Goal: Task Accomplishment & Management: Complete application form

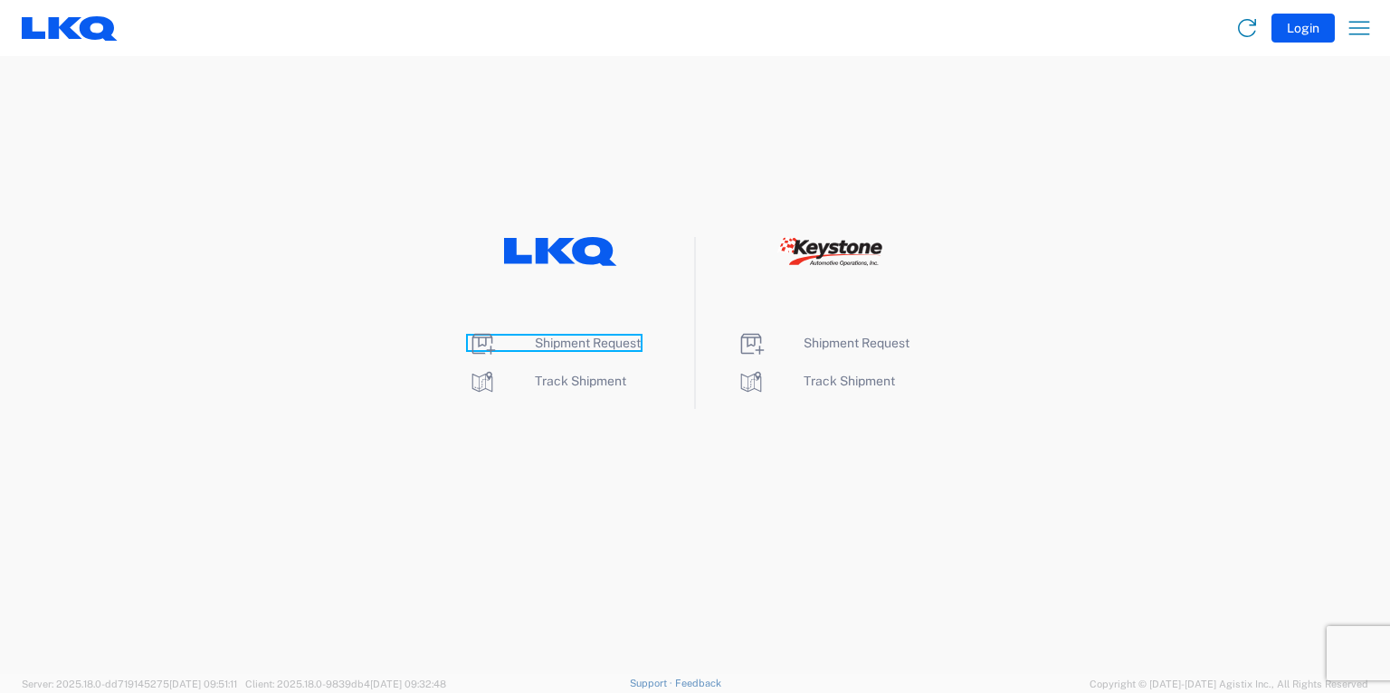
click at [583, 339] on span "Shipment Request" at bounding box center [588, 343] width 106 height 14
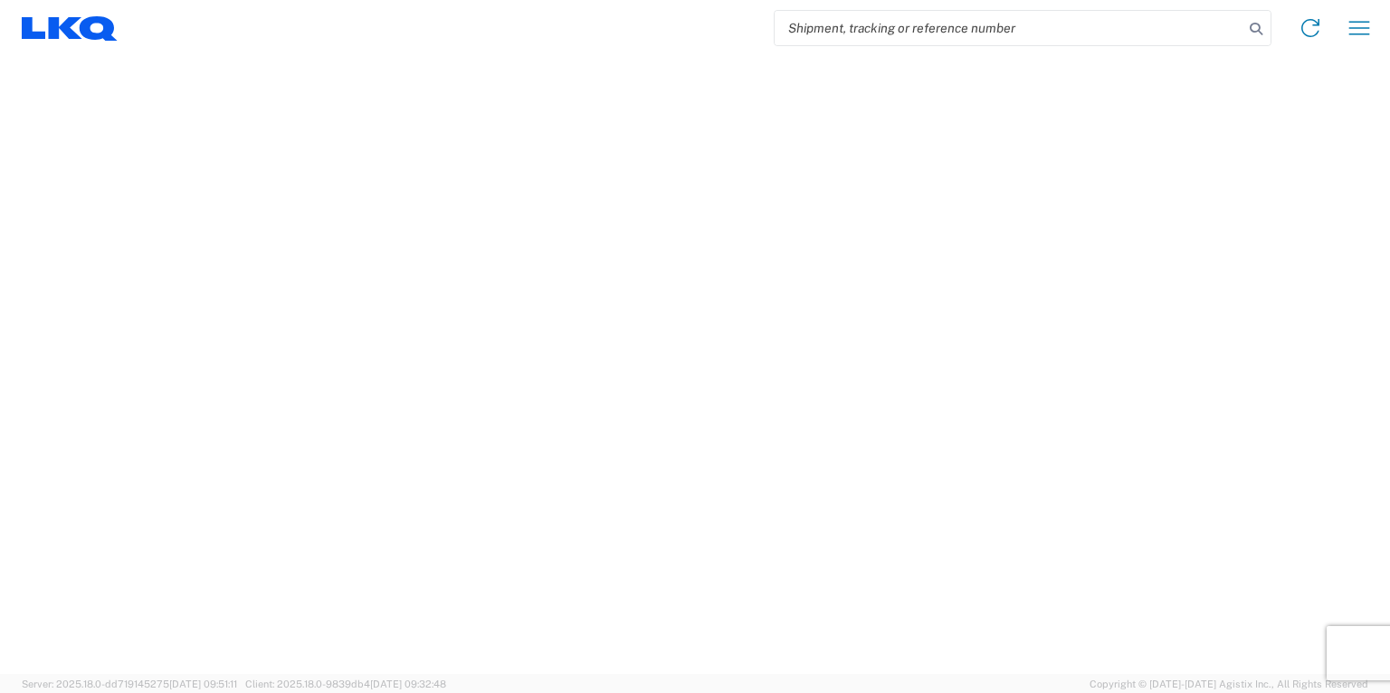
select select "FULL"
select select "LBS"
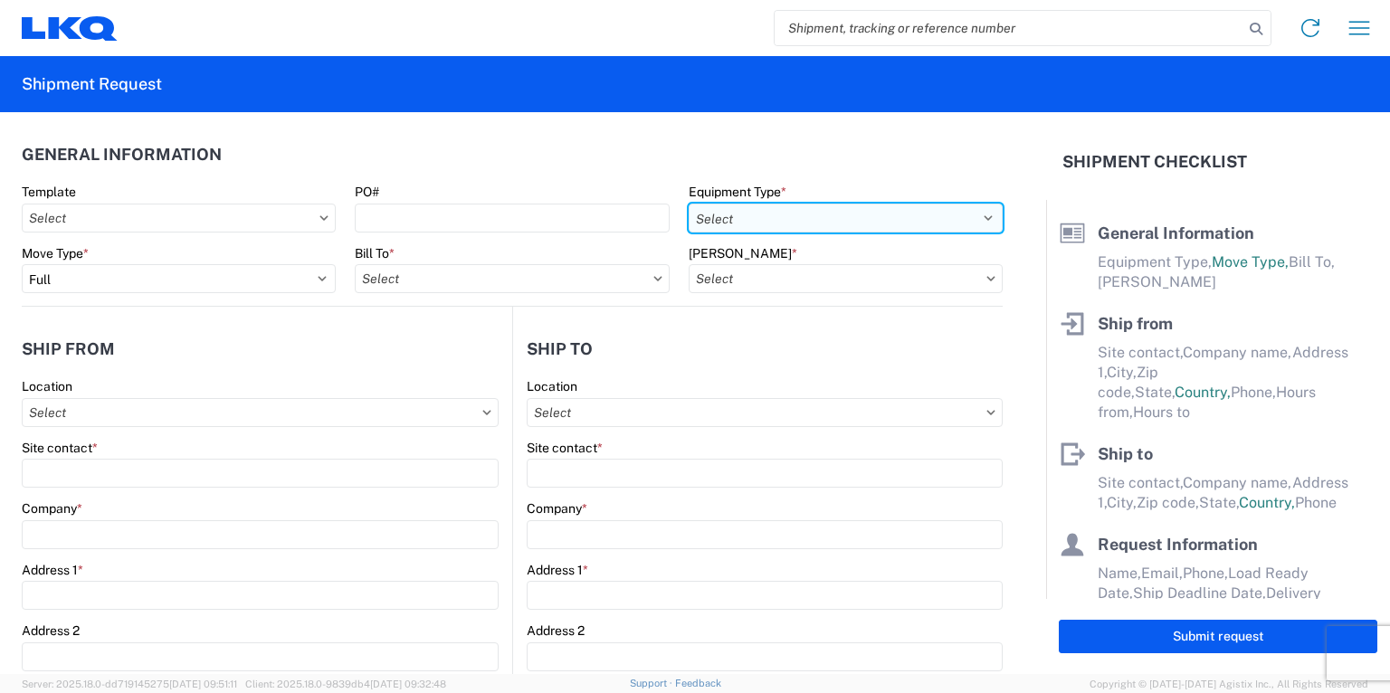
click at [975, 214] on select "Select 53’ Dry Van Flatbed Dropdeck (van) Lowboy (flatbed) Rail" at bounding box center [846, 218] width 314 height 29
select select "STDV"
click at [689, 204] on select "Select 53’ Dry Van Flatbed Dropdeck (van) Lowboy (flatbed) Rail" at bounding box center [846, 218] width 314 height 29
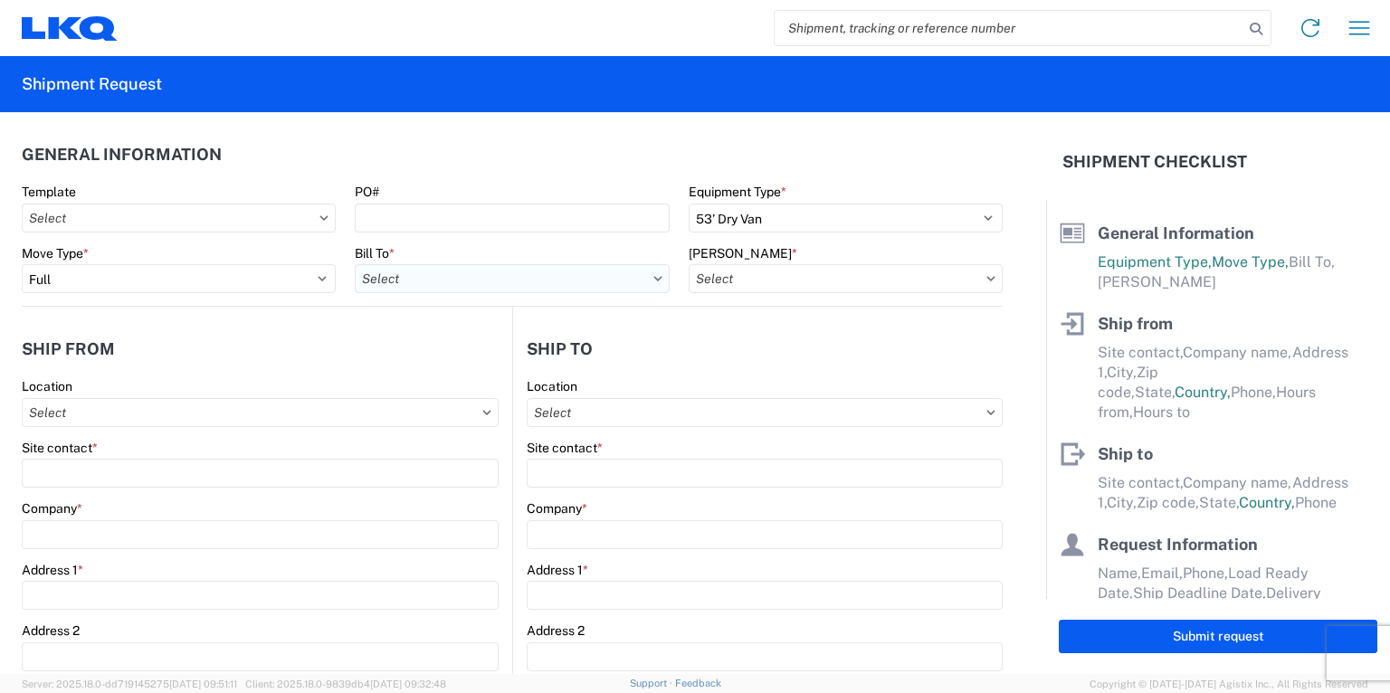
click at [532, 282] on input "Bill To *" at bounding box center [512, 278] width 314 height 29
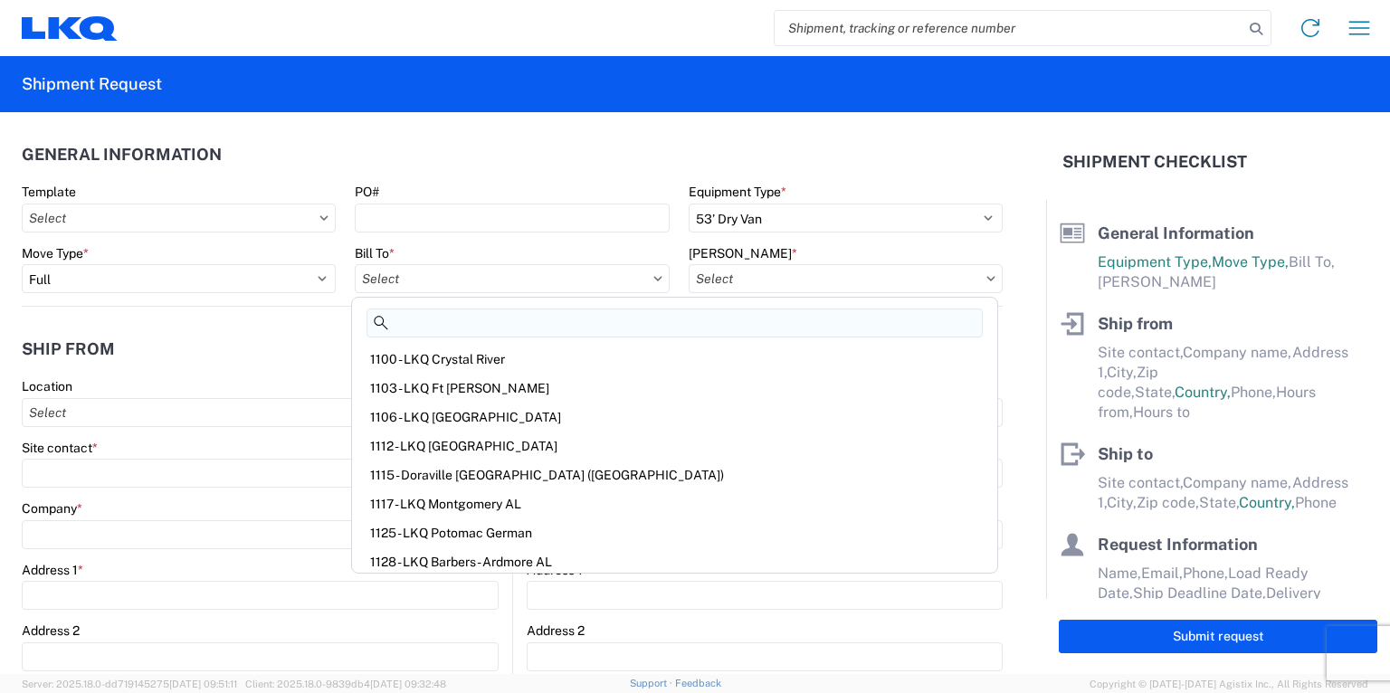
click at [435, 316] on input at bounding box center [675, 323] width 616 height 29
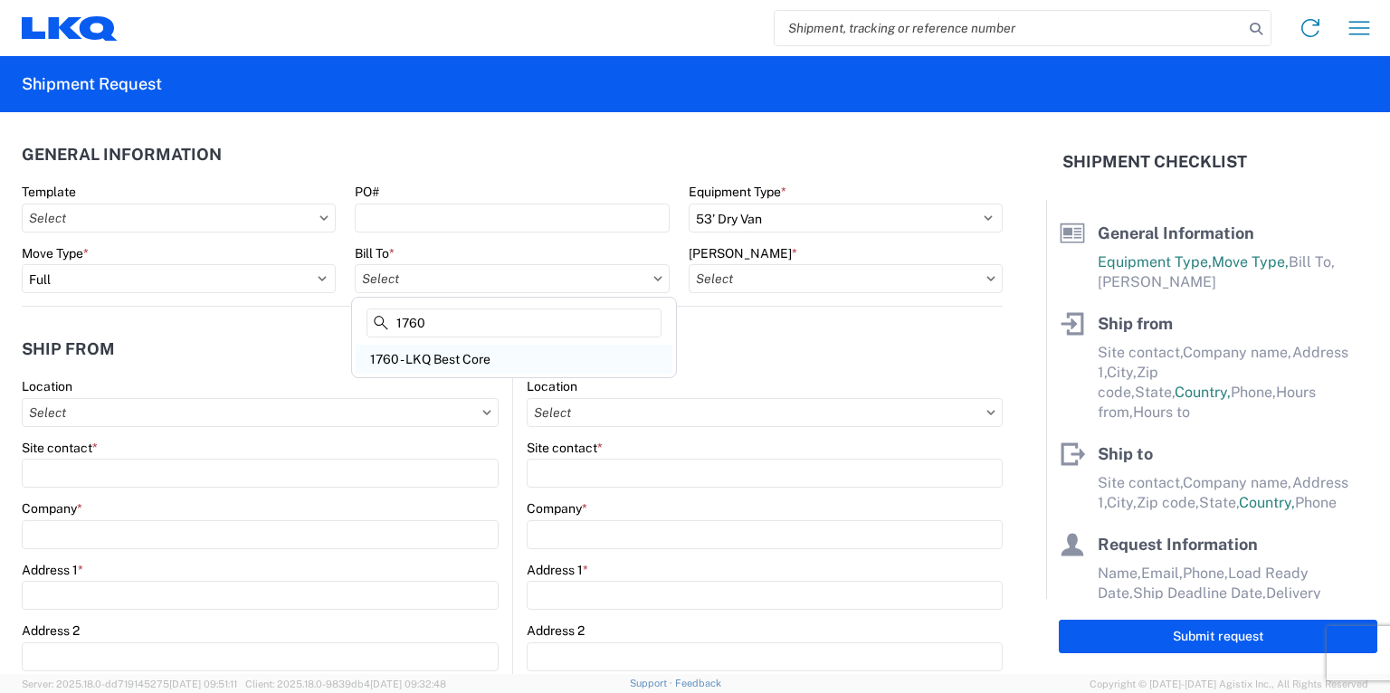
type input "1760"
click at [438, 366] on div "1760 - LKQ Best Core" at bounding box center [514, 359] width 317 height 29
type input "1760 - LKQ Best Core"
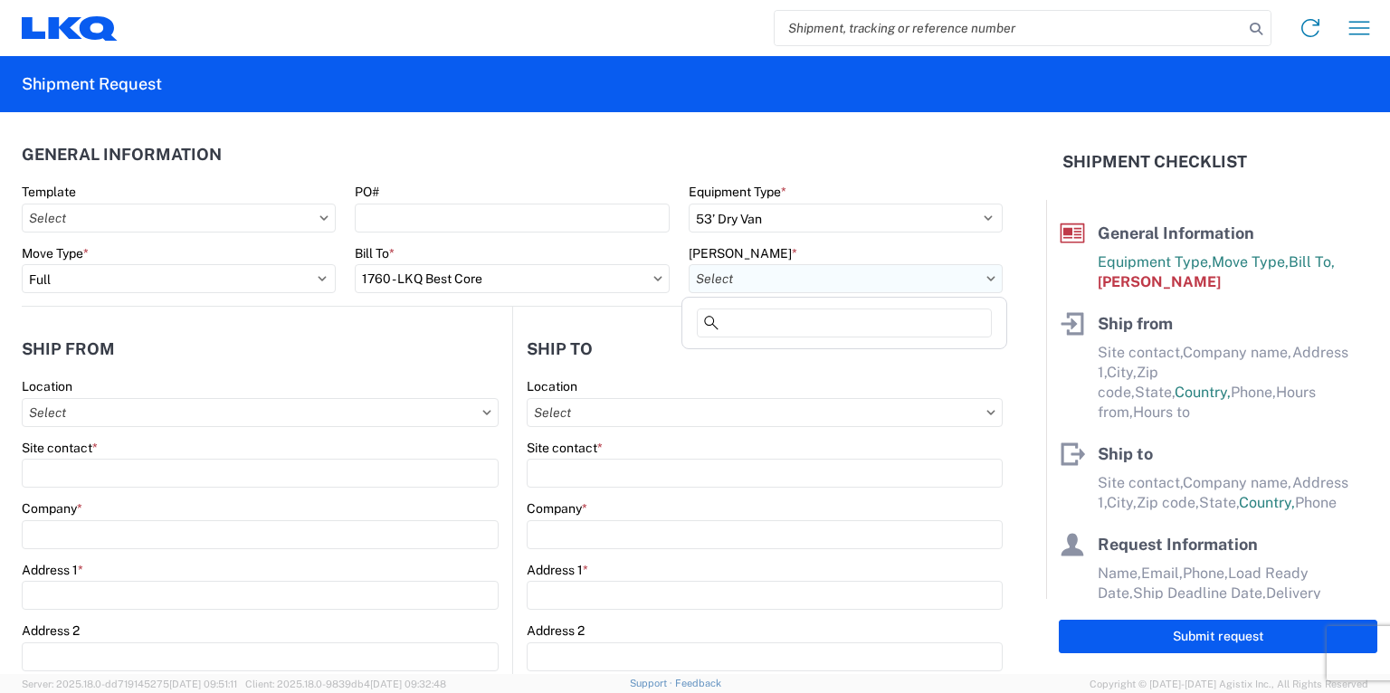
click at [880, 286] on input "Bill Code *" at bounding box center [846, 278] width 314 height 29
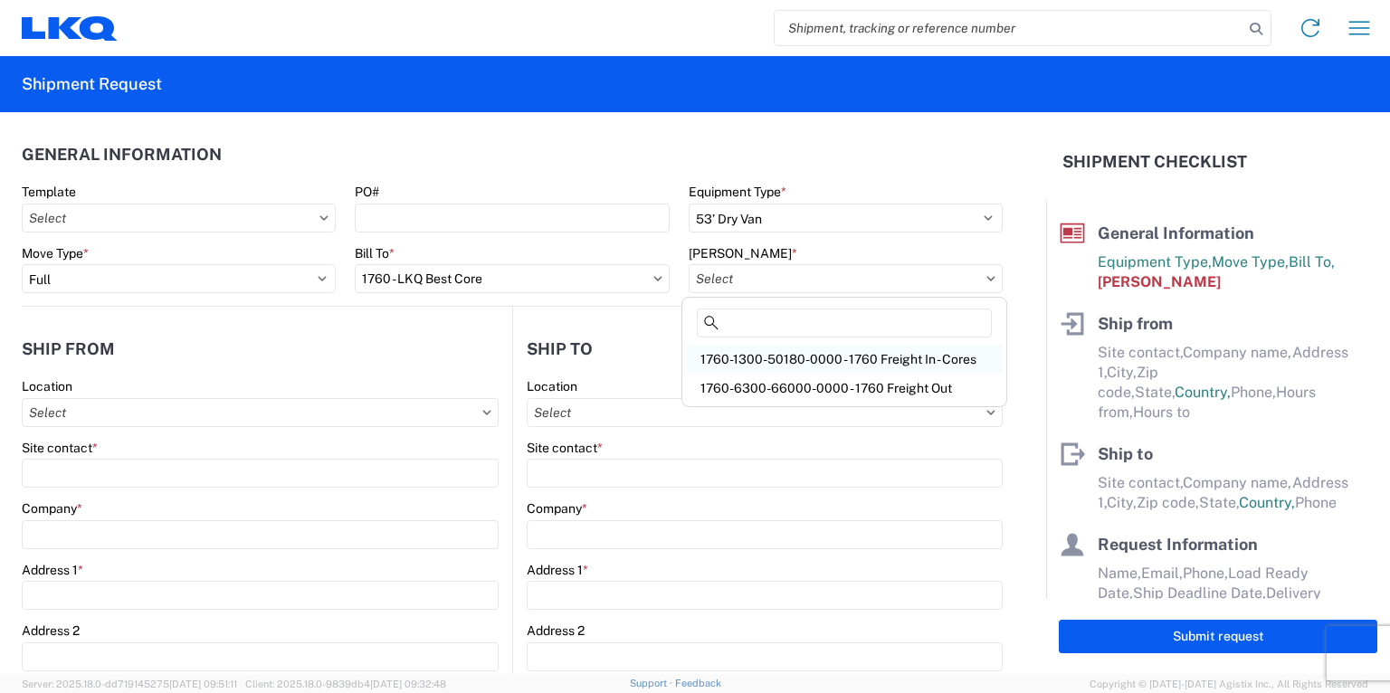
click at [838, 353] on div "1760-1300-50180-0000 - 1760 Freight In - Cores" at bounding box center [844, 359] width 317 height 29
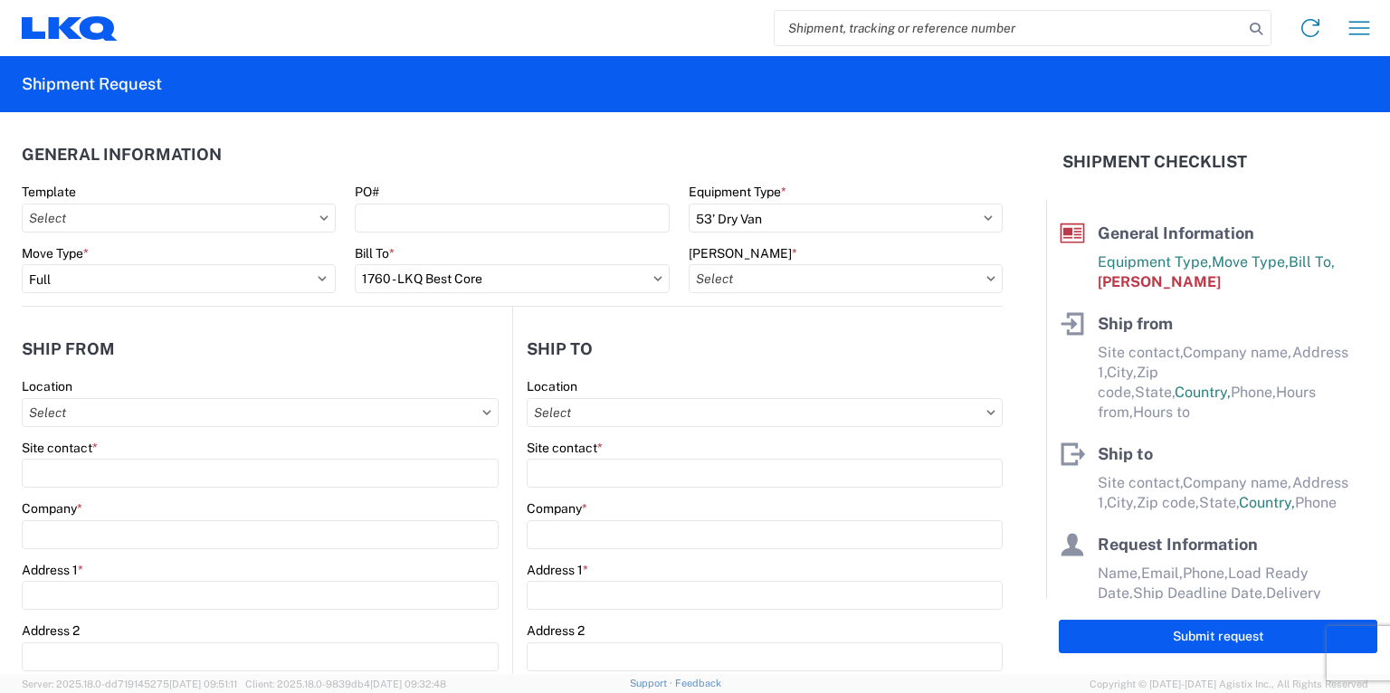
type input "1760-1300-50180-0000 - 1760 Freight In - Cores"
click at [482, 414] on icon at bounding box center [486, 412] width 9 height 5
click at [483, 414] on icon at bounding box center [487, 412] width 8 height 5
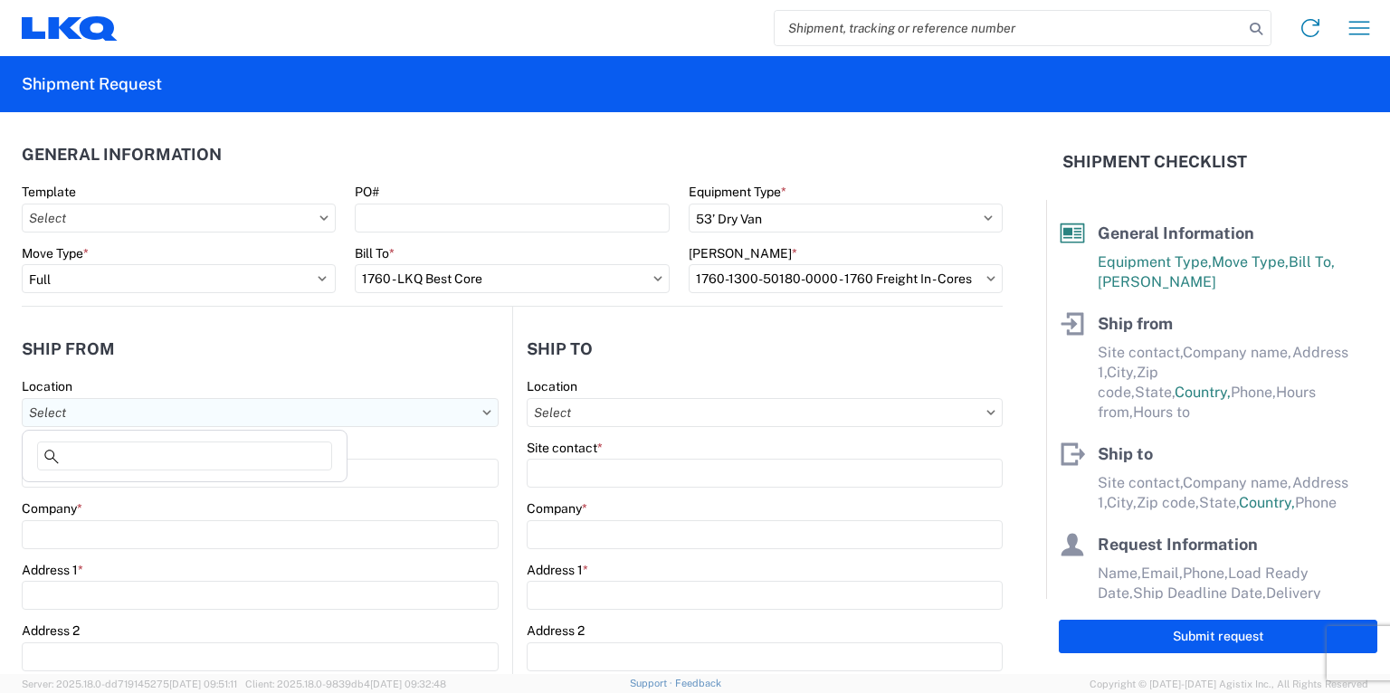
click at [199, 418] on input "Location" at bounding box center [260, 412] width 477 height 29
click at [138, 461] on input at bounding box center [184, 456] width 295 height 29
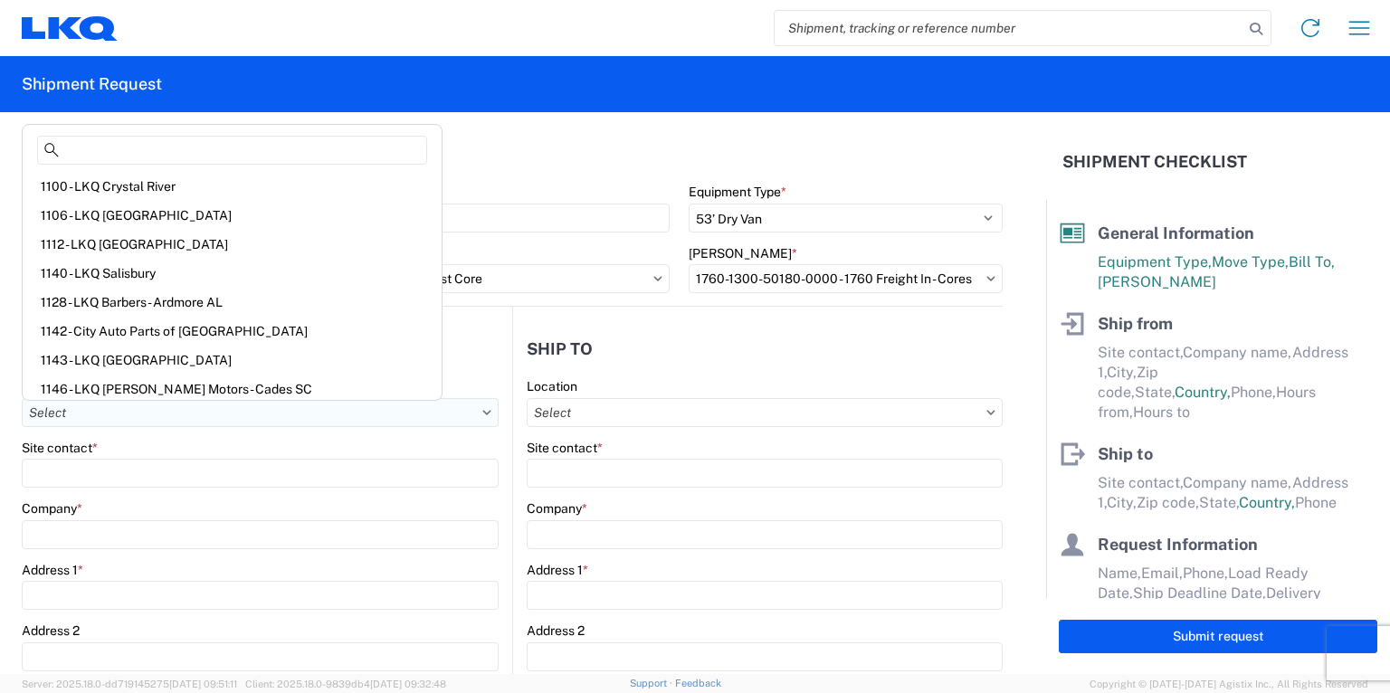
click at [127, 418] on input "Location" at bounding box center [260, 412] width 477 height 29
click at [105, 136] on input at bounding box center [232, 150] width 390 height 29
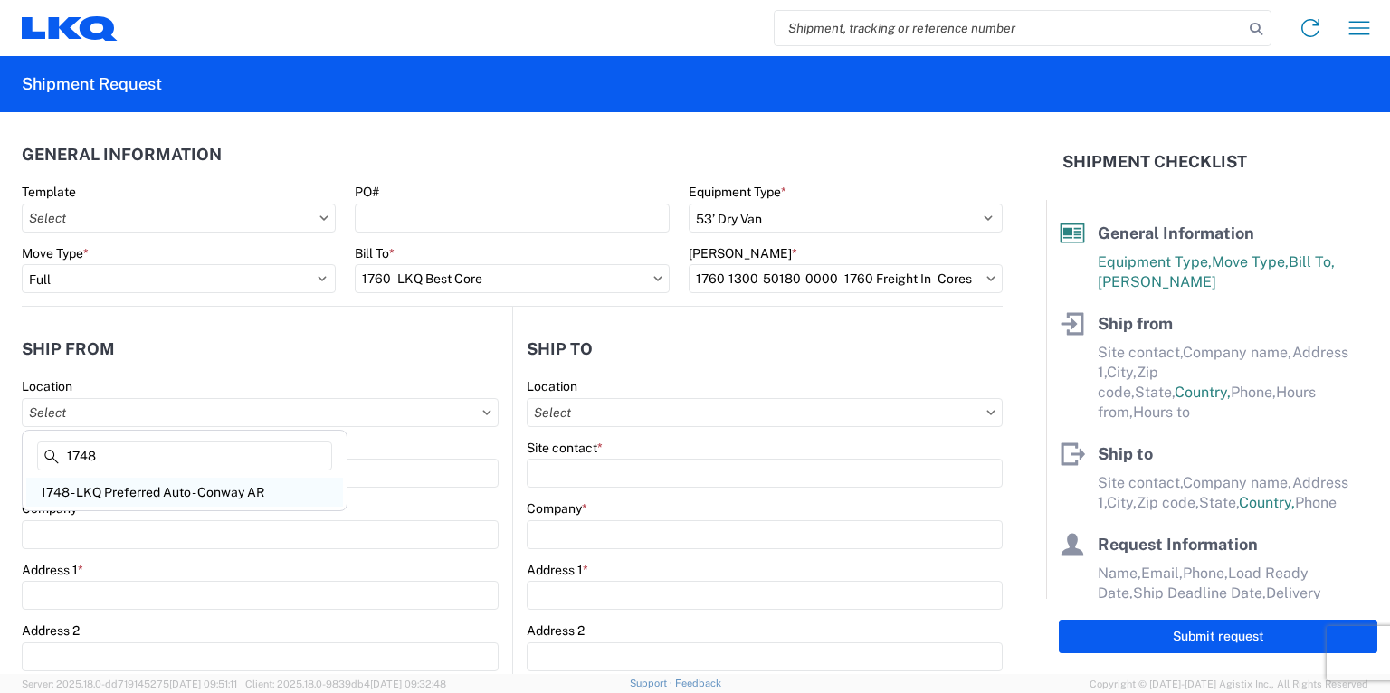
type input "1748"
click at [123, 490] on div "1748 - LKQ Preferred Auto - Conway AR" at bounding box center [184, 492] width 317 height 29
type input "1748 - LKQ Preferred Auto - Conway AR"
type input "LKQ Corporation"
type input "650 Simon Street"
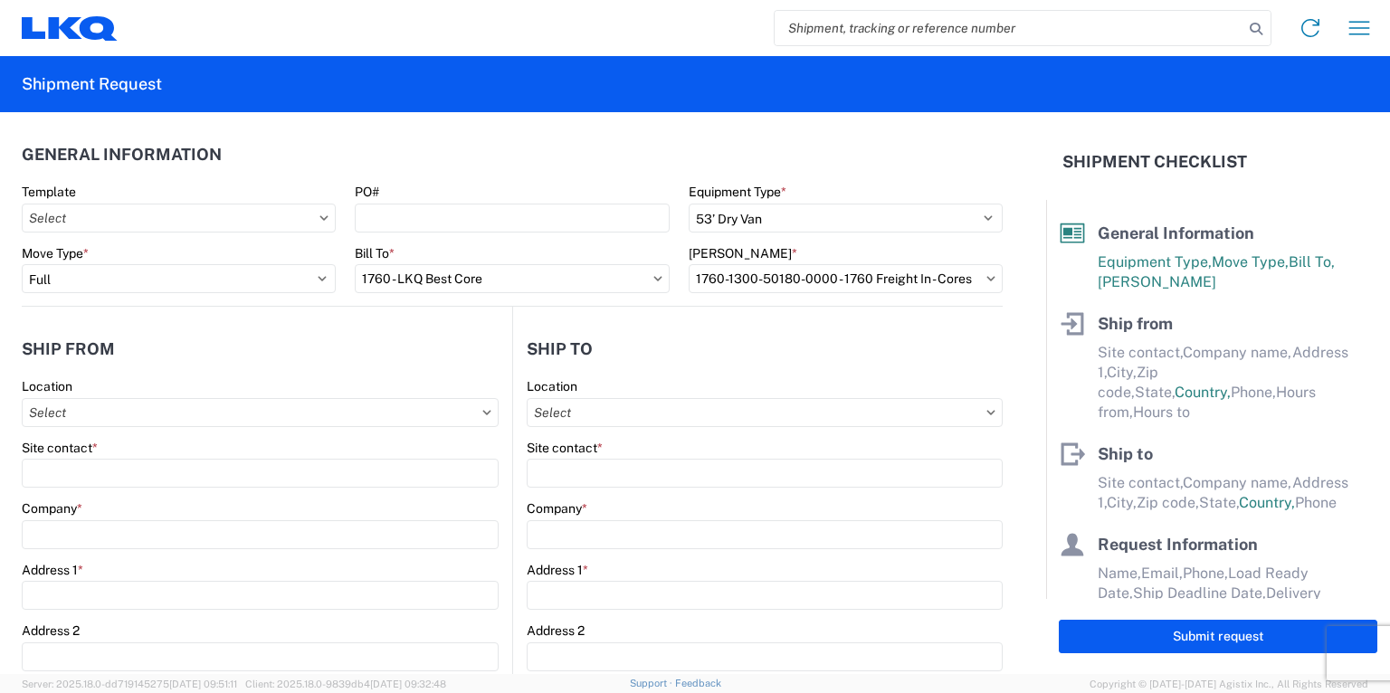
type input "Conway"
type input "72032"
select select "AR"
select select "US"
type input "08:00"
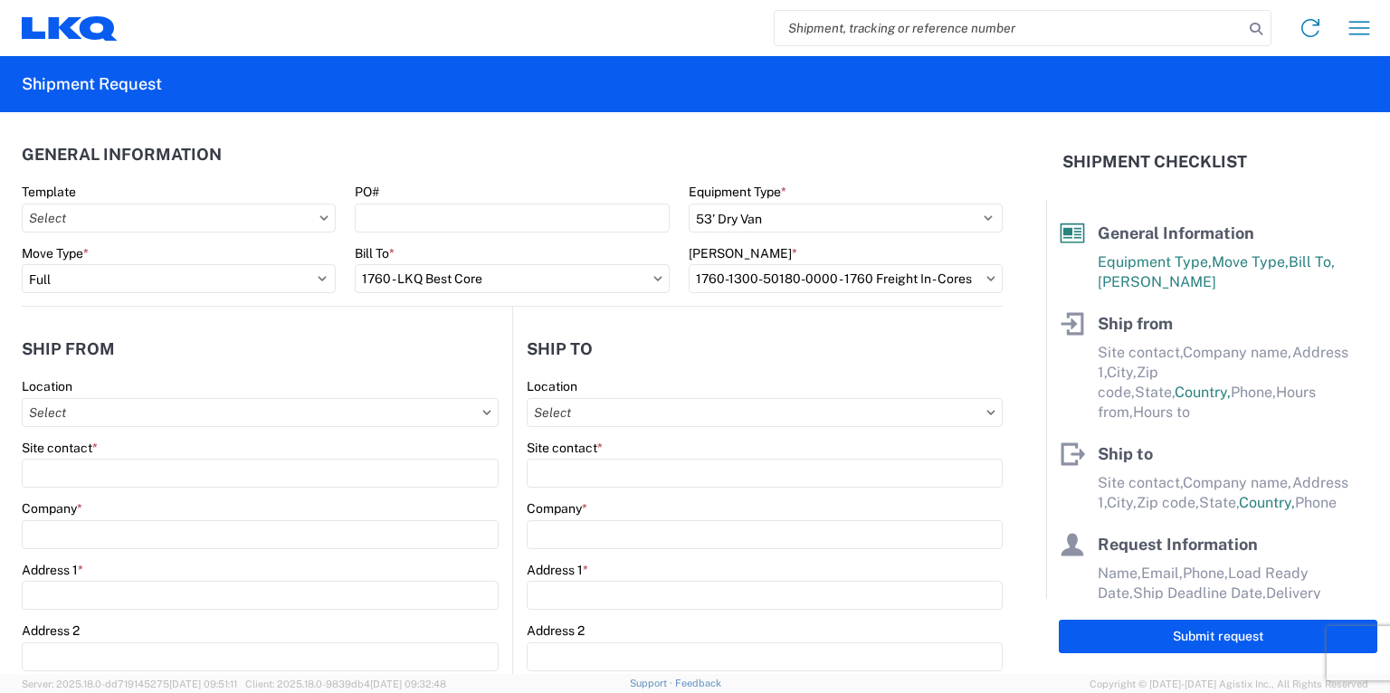
type input "17:00"
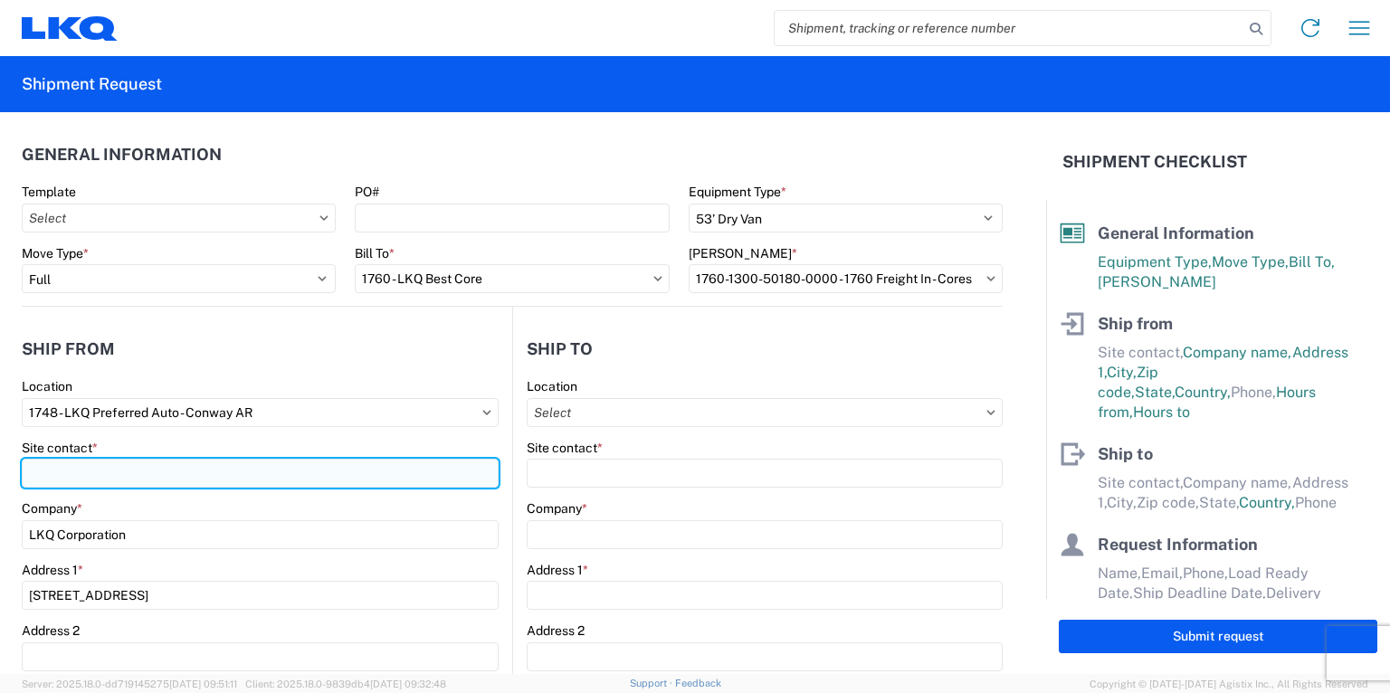
click at [97, 471] on input "Site contact *" at bounding box center [260, 473] width 477 height 29
type input "Todd Mace"
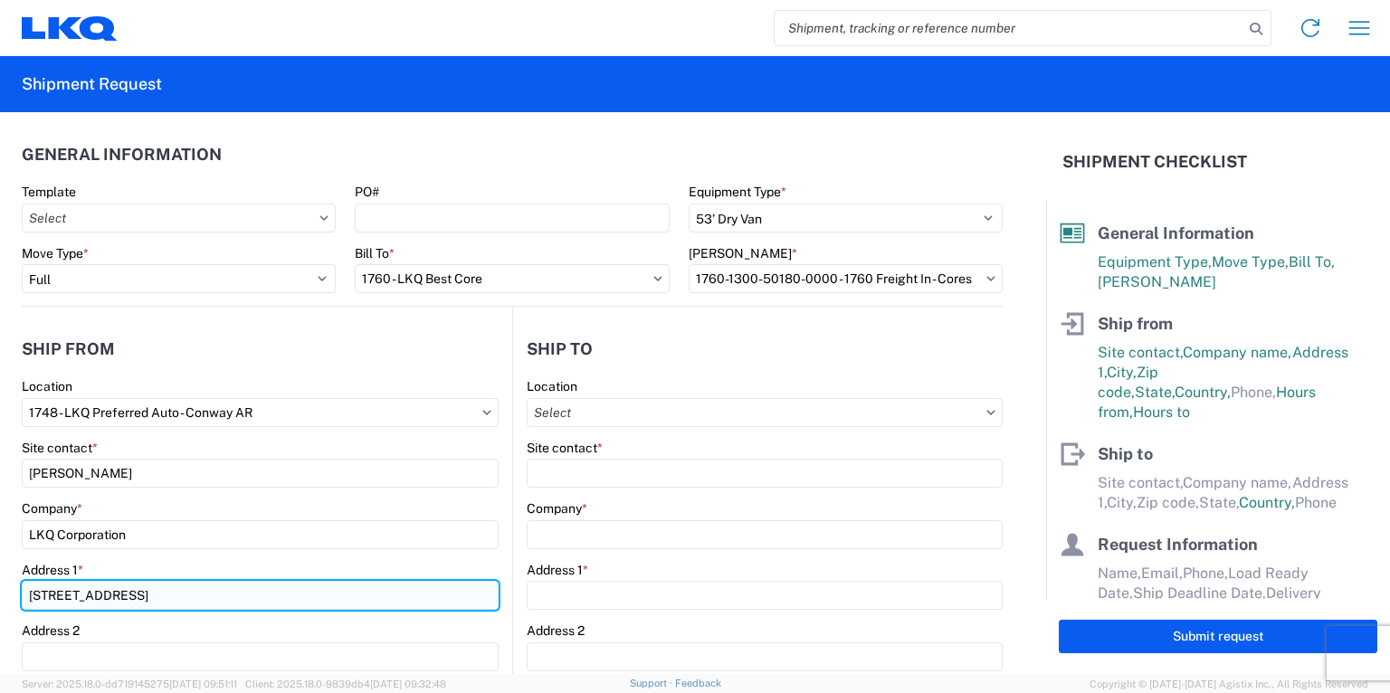
drag, startPoint x: 297, startPoint y: 605, endPoint x: 308, endPoint y: 605, distance: 10.9
click at [298, 605] on input "650 Simon Street" at bounding box center [260, 595] width 477 height 29
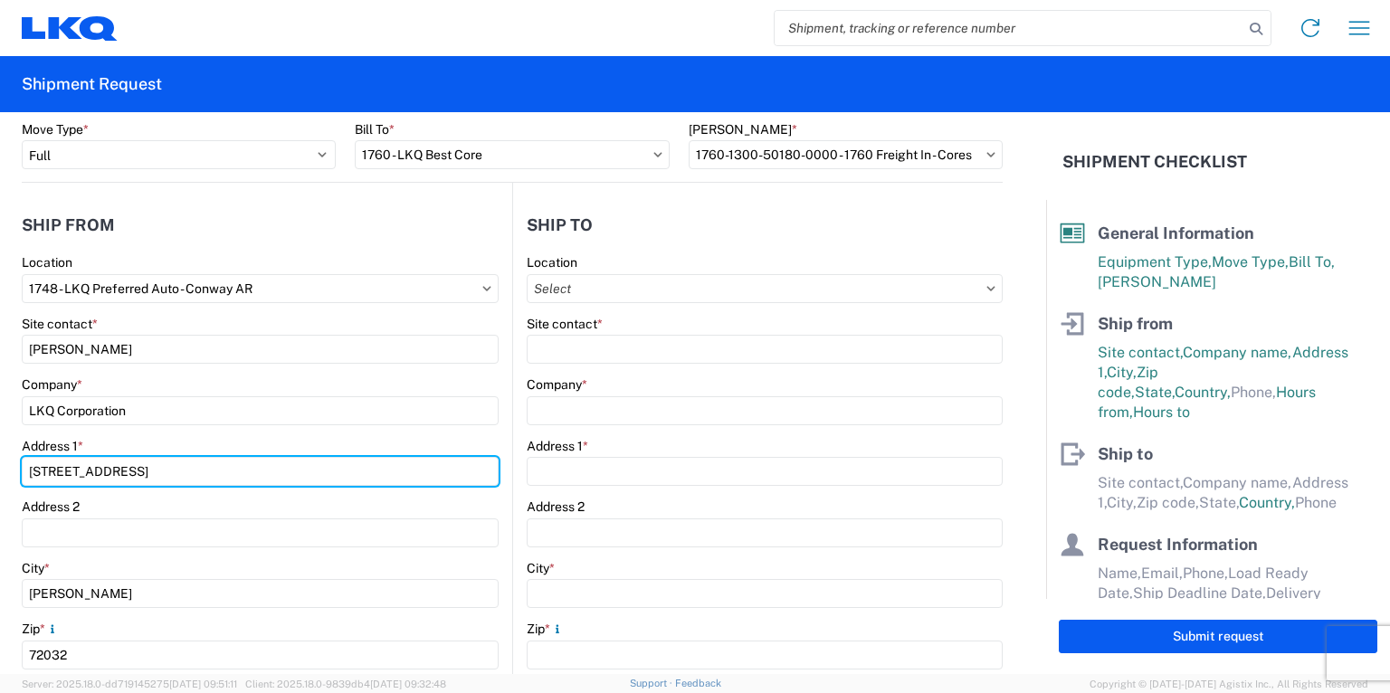
scroll to position [434, 0]
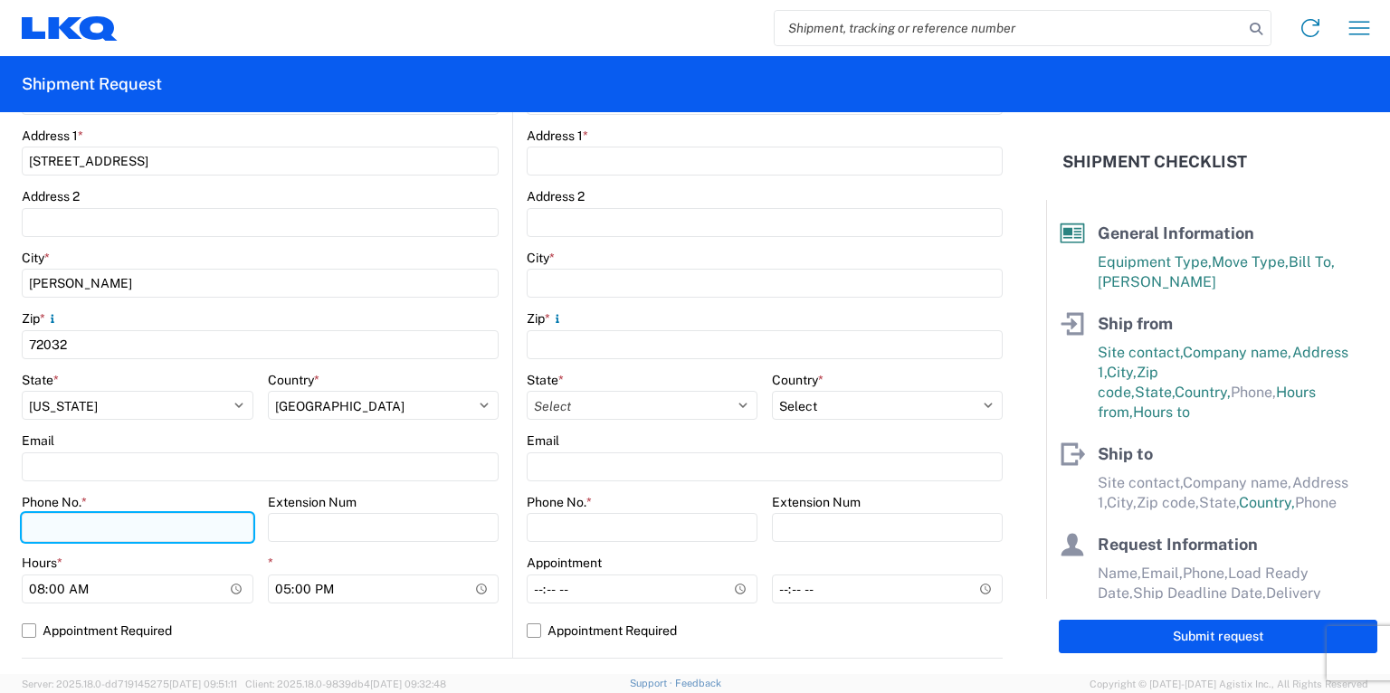
click at [97, 530] on input "Phone No. *" at bounding box center [138, 527] width 232 height 29
type input "5013284223"
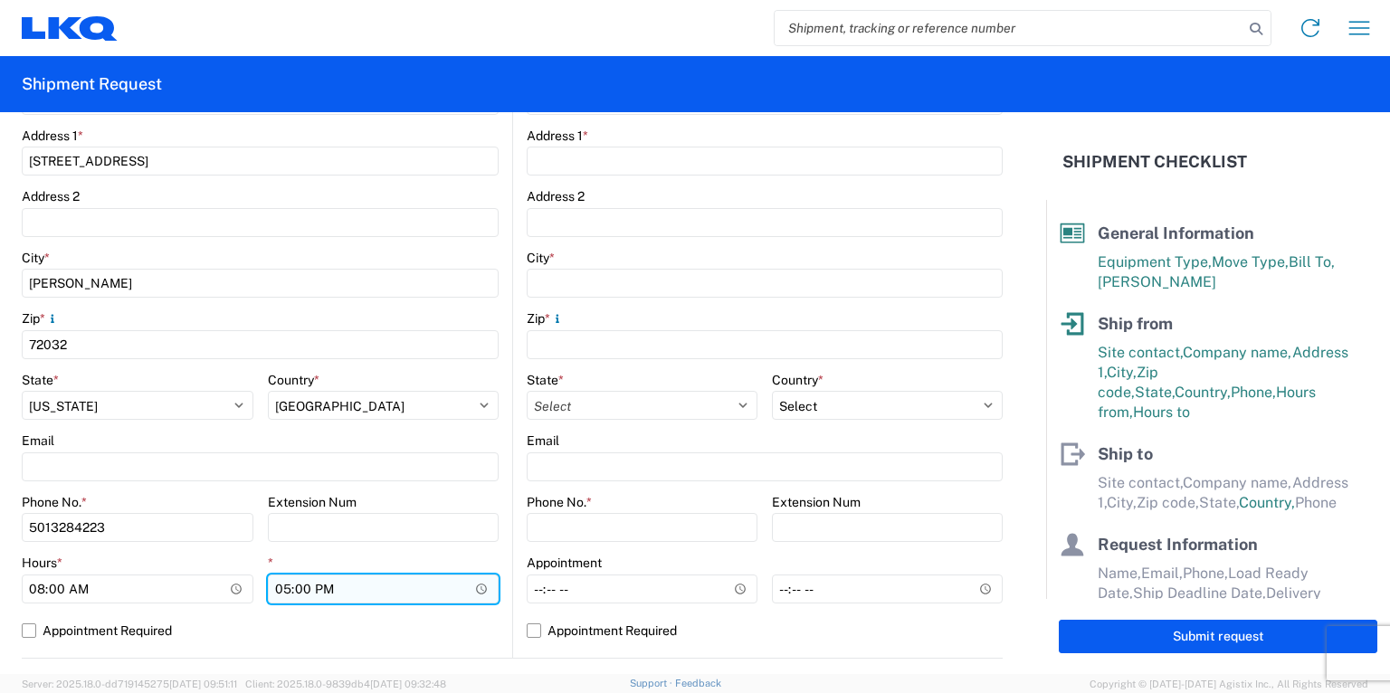
click at [275, 591] on input "17:00" at bounding box center [384, 589] width 232 height 29
type input "16:00"
click at [512, 530] on agx-shipment-stop-widget-v2 "Ship to Location Site contact * Company * Address 1 * Address 2 City * Zip * St…" at bounding box center [757, 265] width 491 height 787
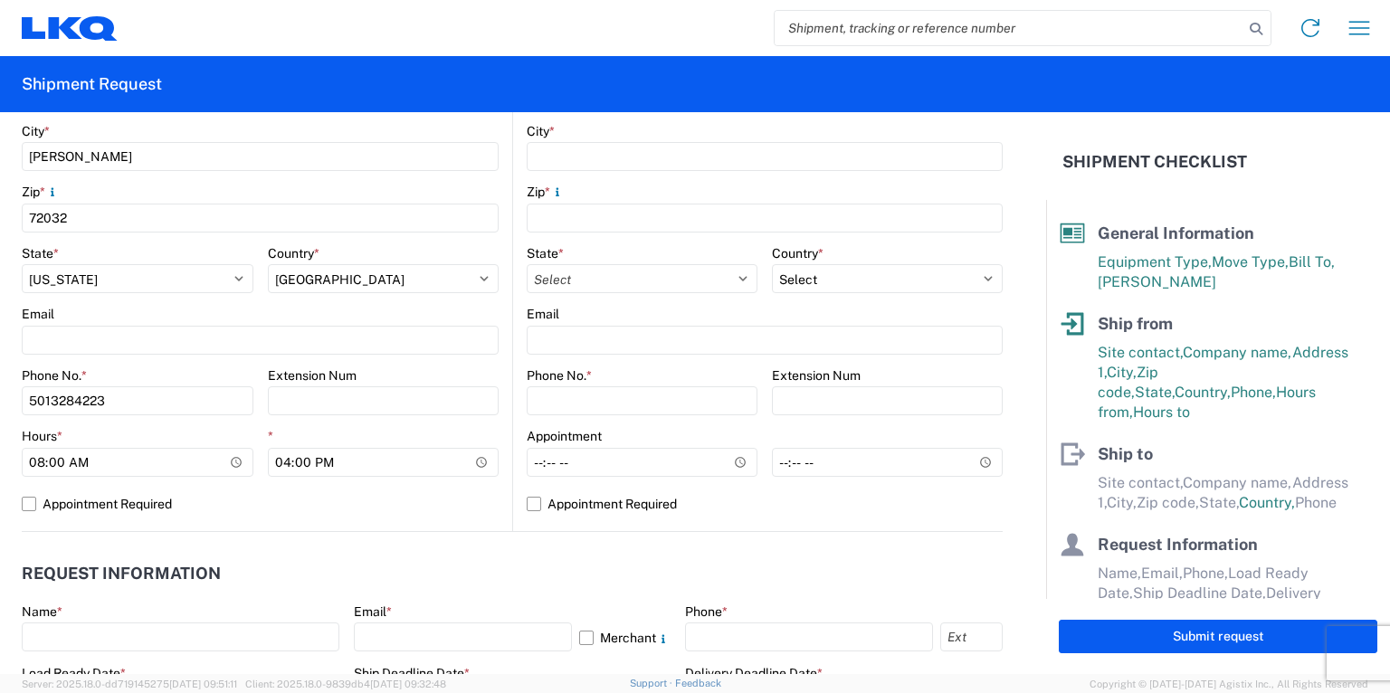
scroll to position [724, 0]
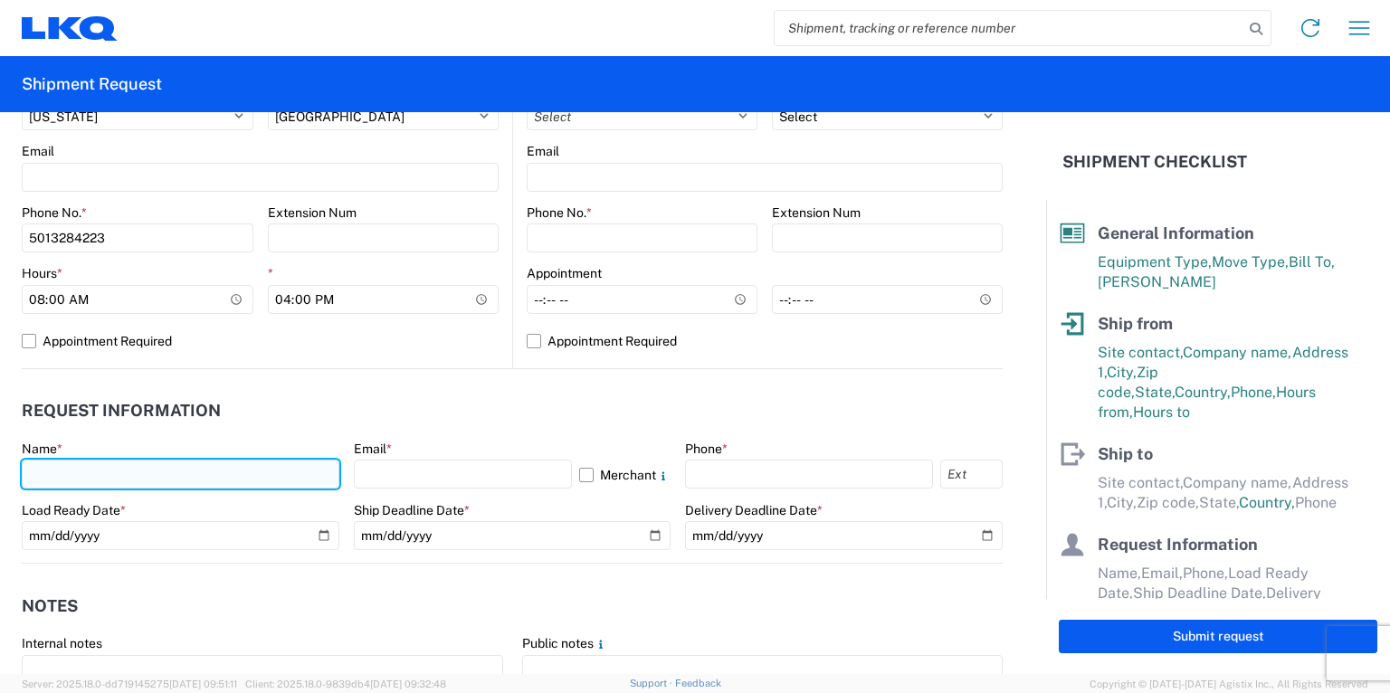
click at [77, 482] on input "text" at bounding box center [181, 474] width 318 height 29
type input "Todd Mace"
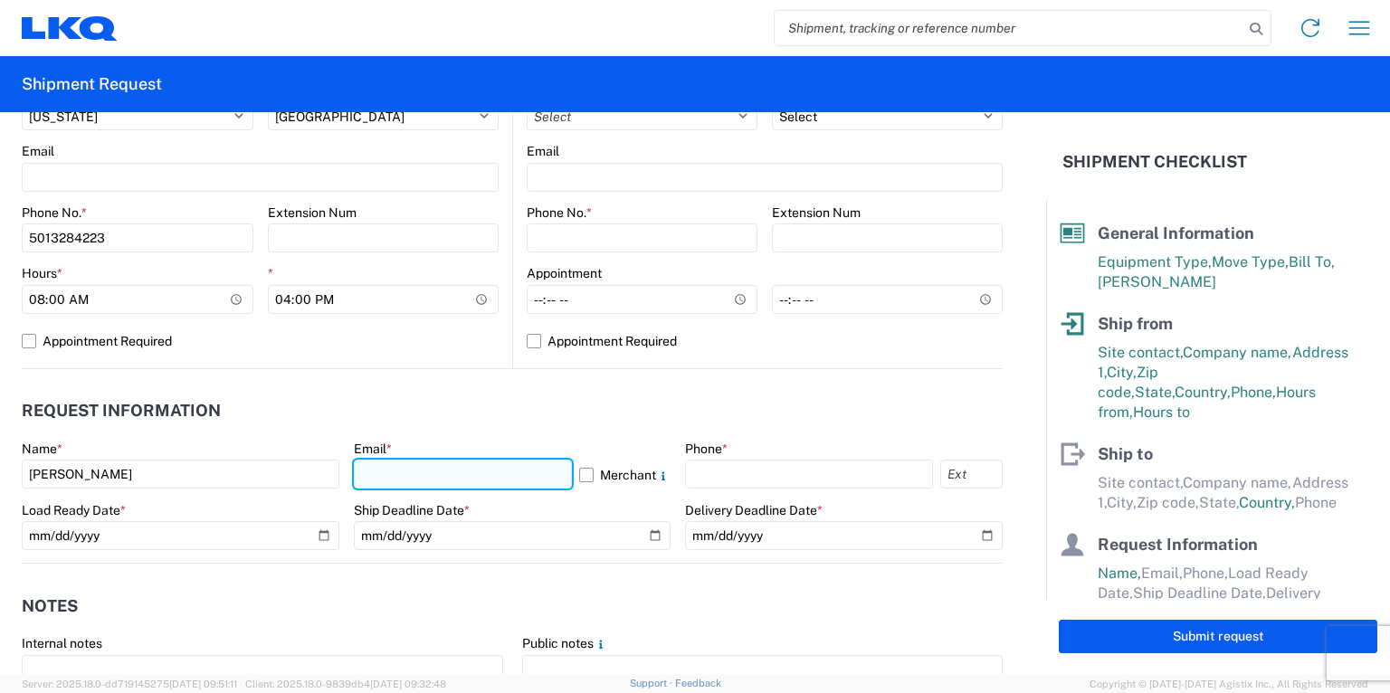
click at [430, 478] on input "text" at bounding box center [463, 474] width 219 height 29
type input "tmace@lkqcorp.com"
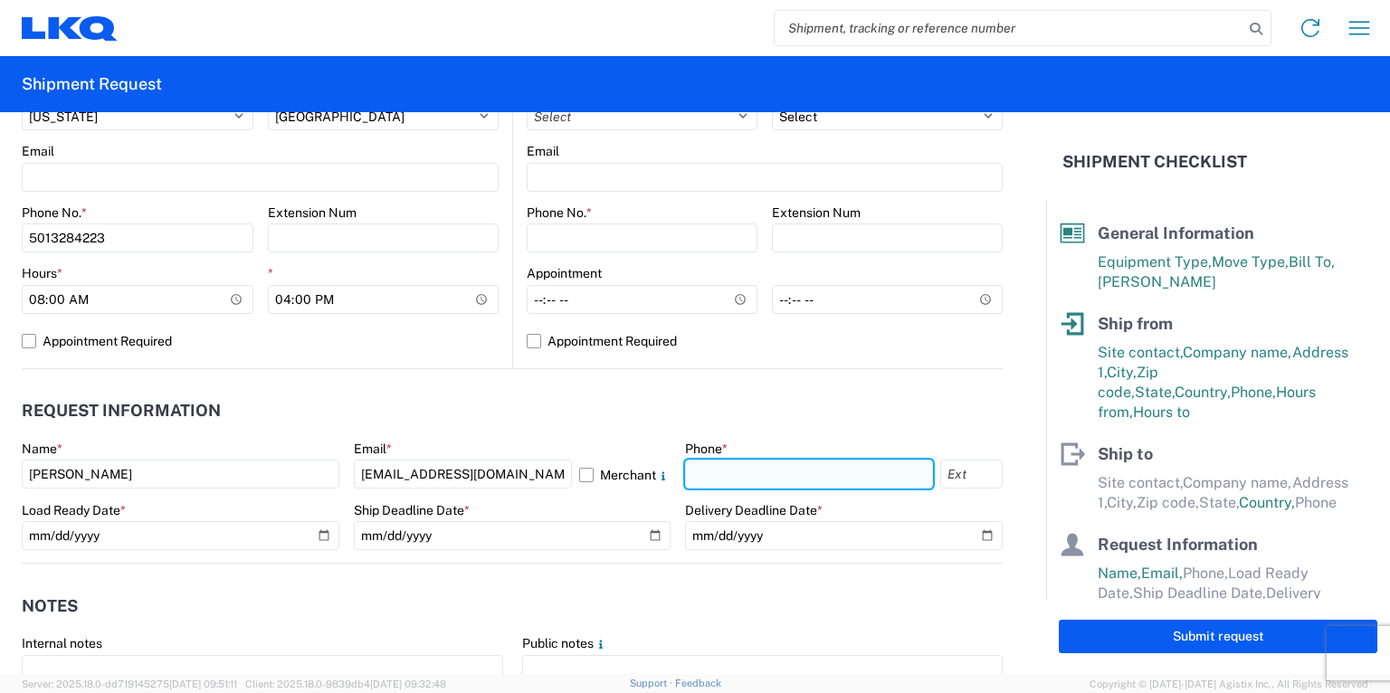
click at [743, 478] on input "text" at bounding box center [809, 474] width 248 height 29
type input "5013284223"
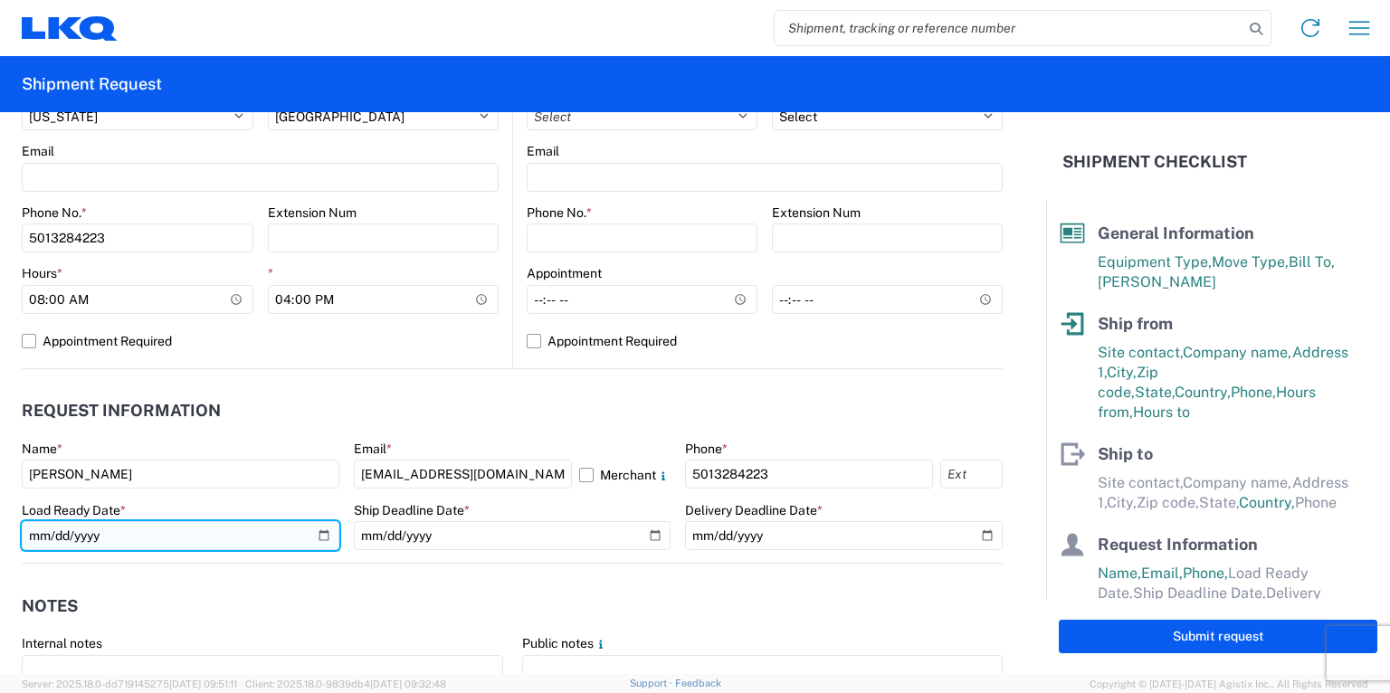
click at [320, 531] on input "date" at bounding box center [181, 535] width 318 height 29
type input "2025-09-15"
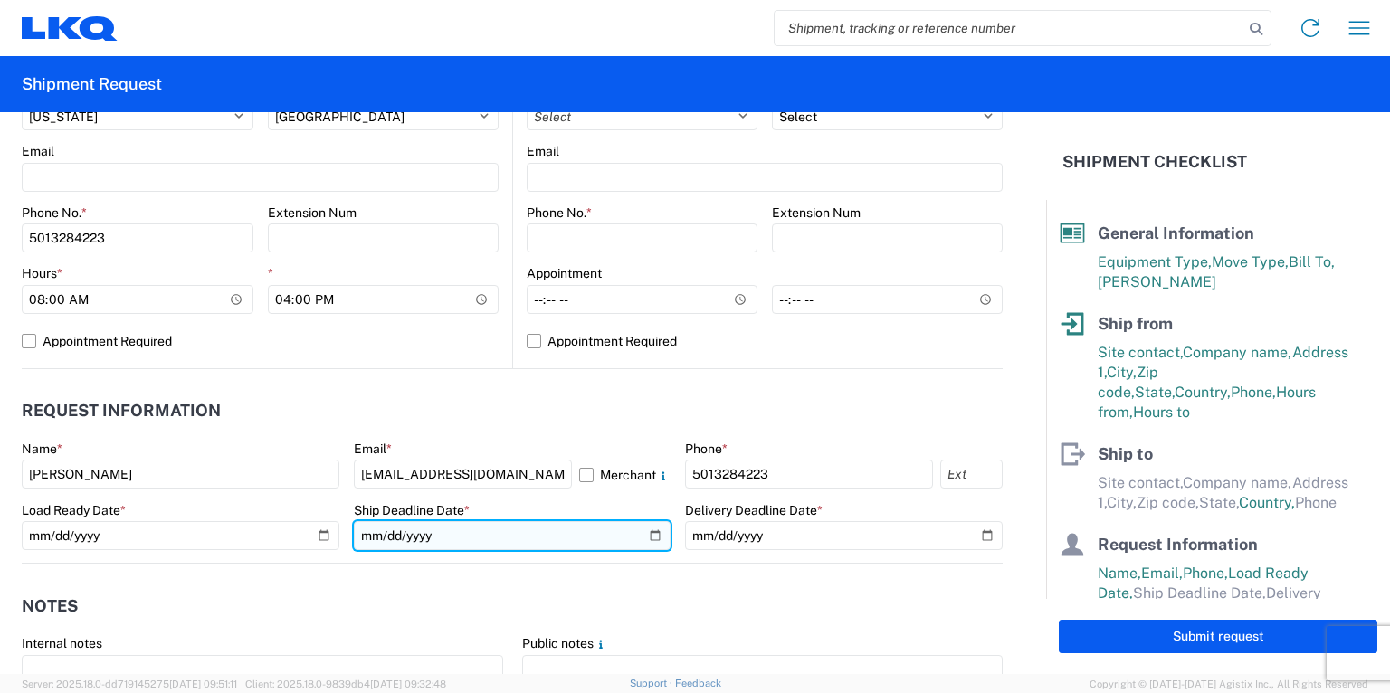
click at [641, 532] on input "date" at bounding box center [513, 535] width 318 height 29
type input "2025-09-18"
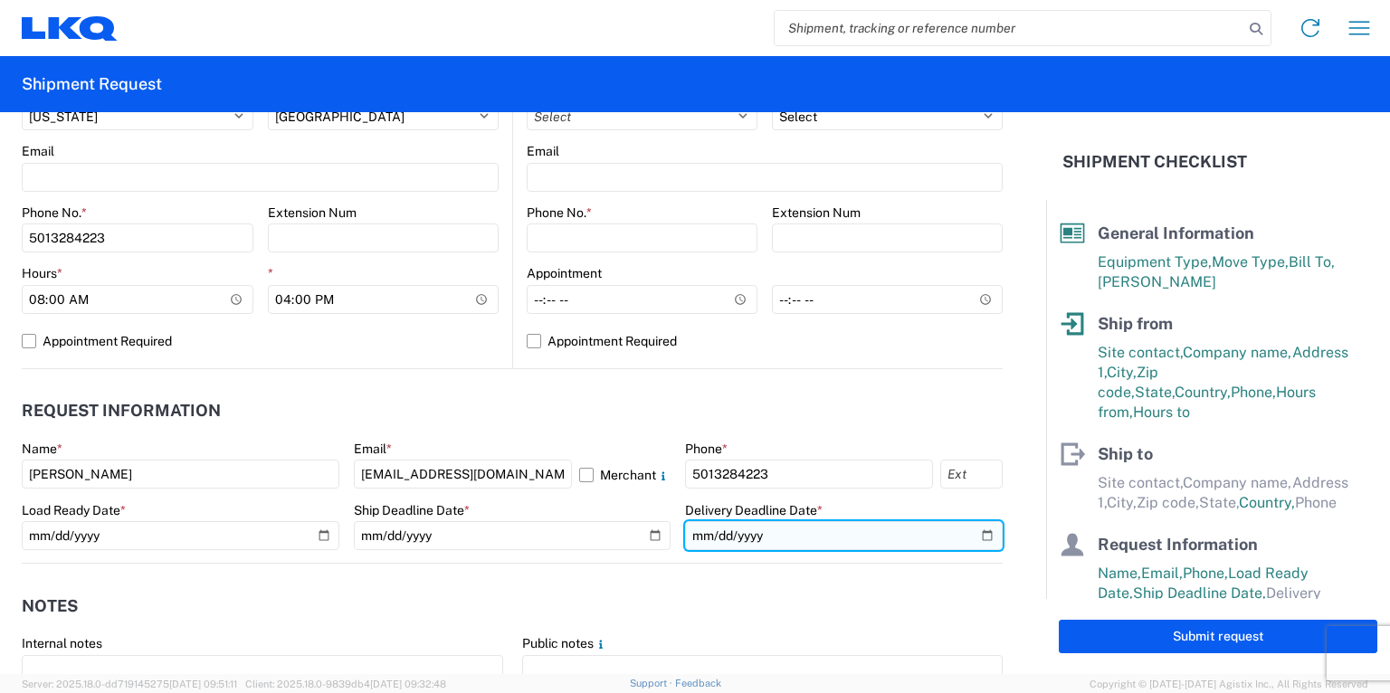
click at [977, 534] on input "date" at bounding box center [844, 535] width 318 height 29
type input "2025-09-19"
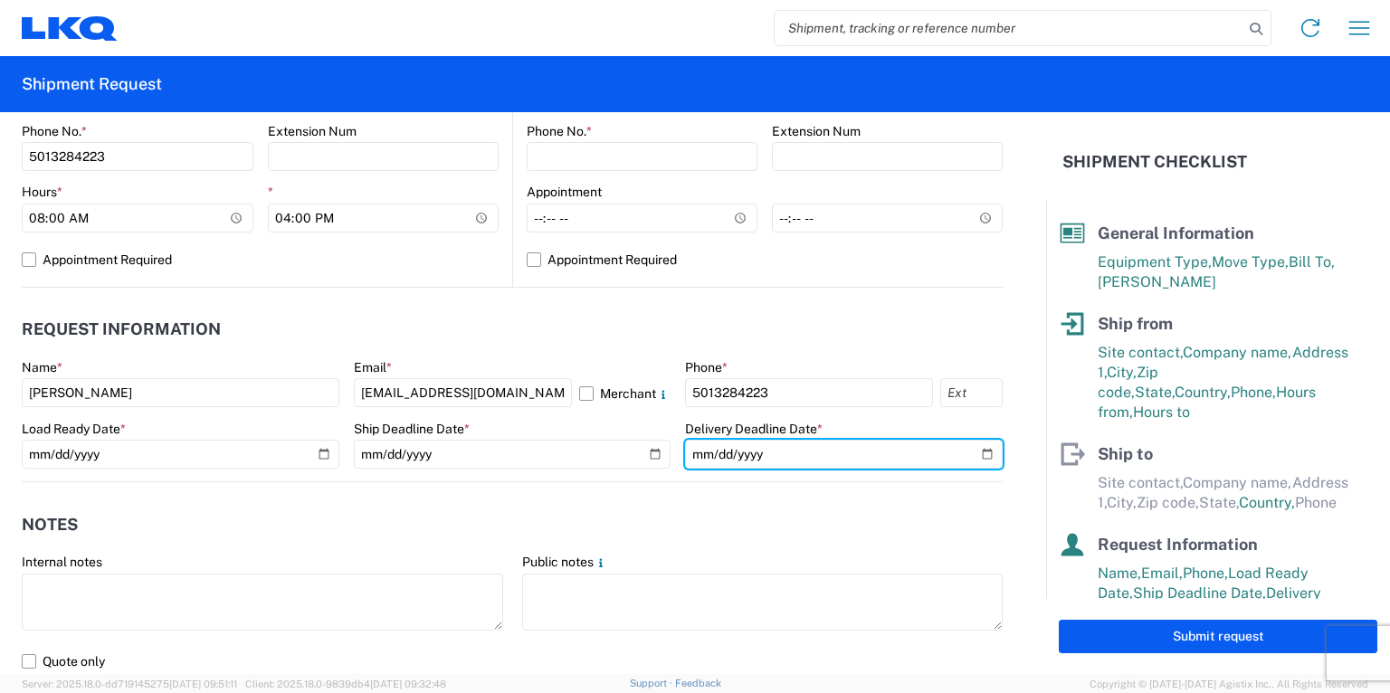
scroll to position [1086, 0]
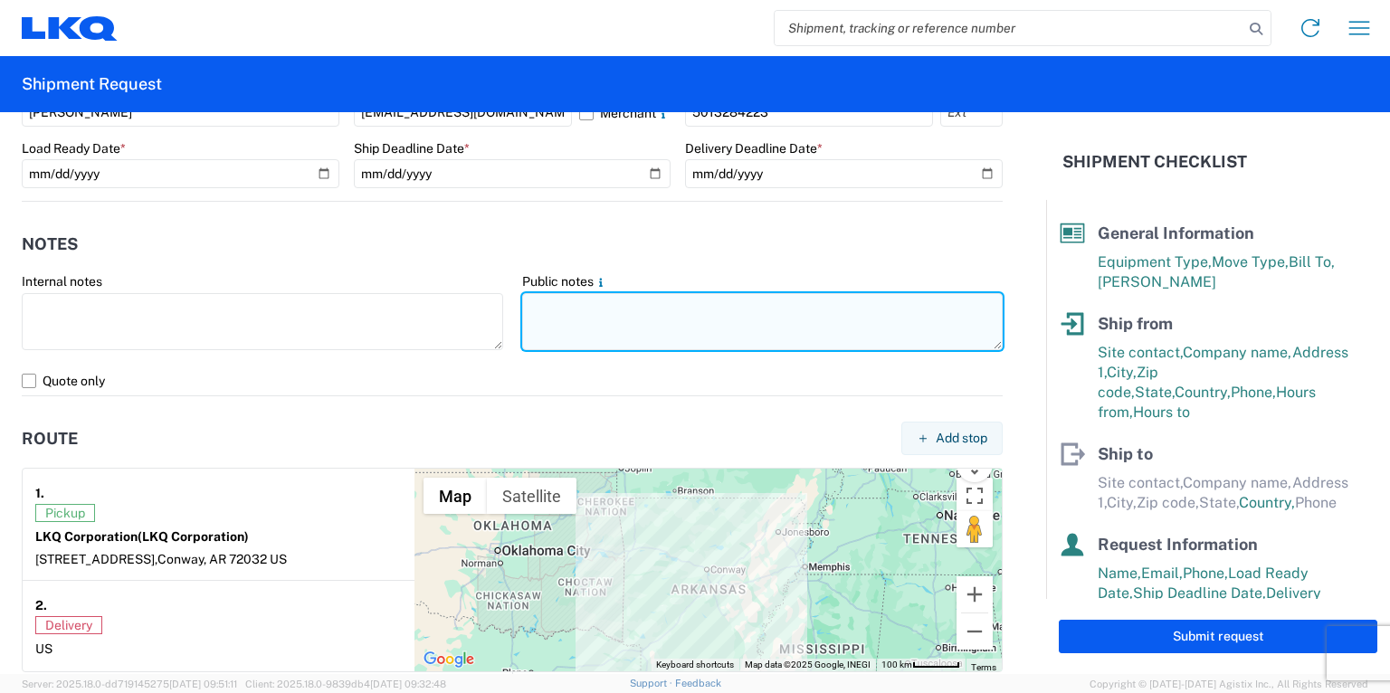
click at [567, 303] on textarea at bounding box center [763, 321] width 482 height 57
click at [657, 301] on textarea "open dock,8am-4pm,mon-Fri" at bounding box center [763, 321] width 482 height 57
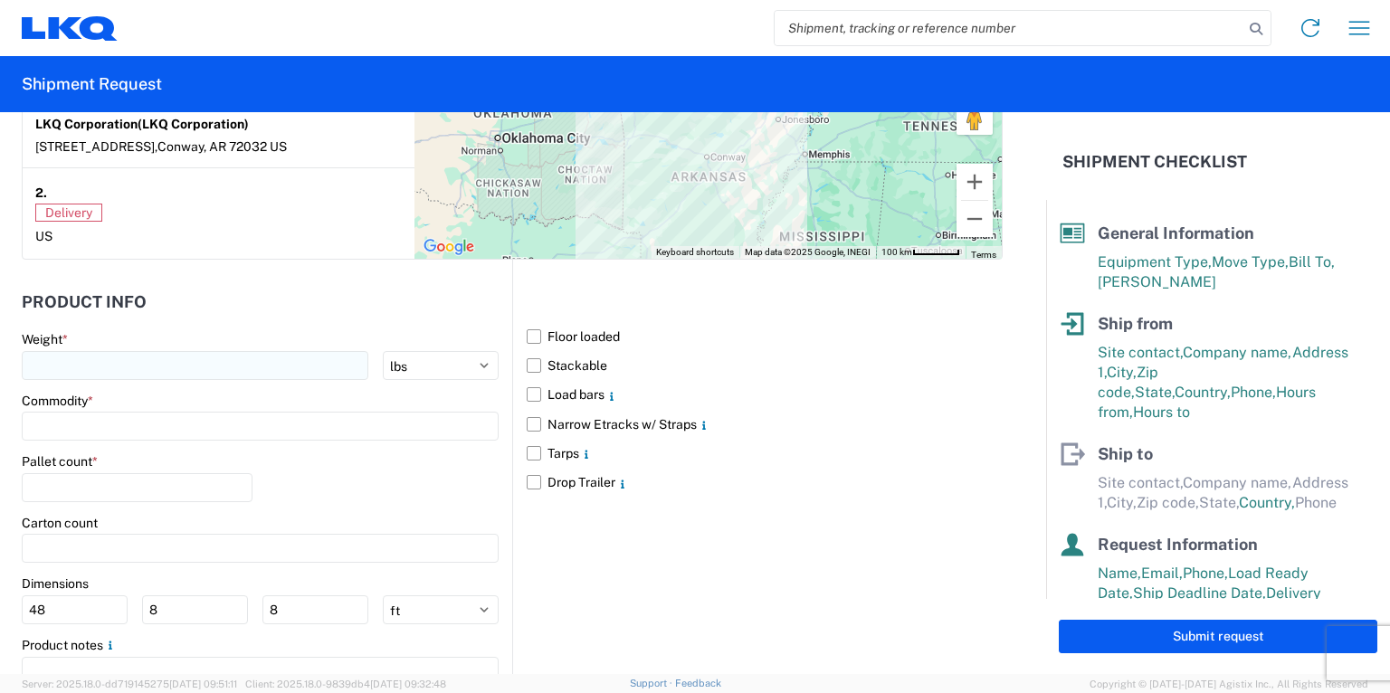
scroll to position [1585, 0]
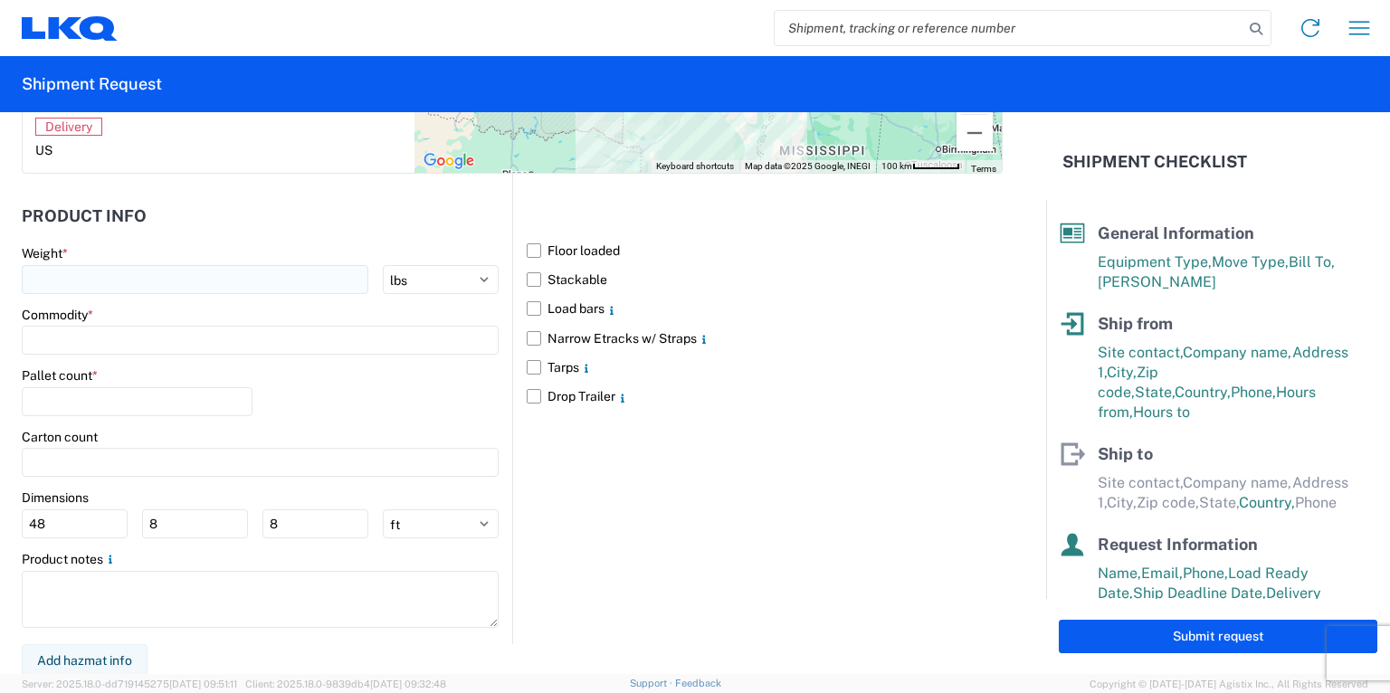
type textarea "open dock,8am-4pm,Mon-Fri"
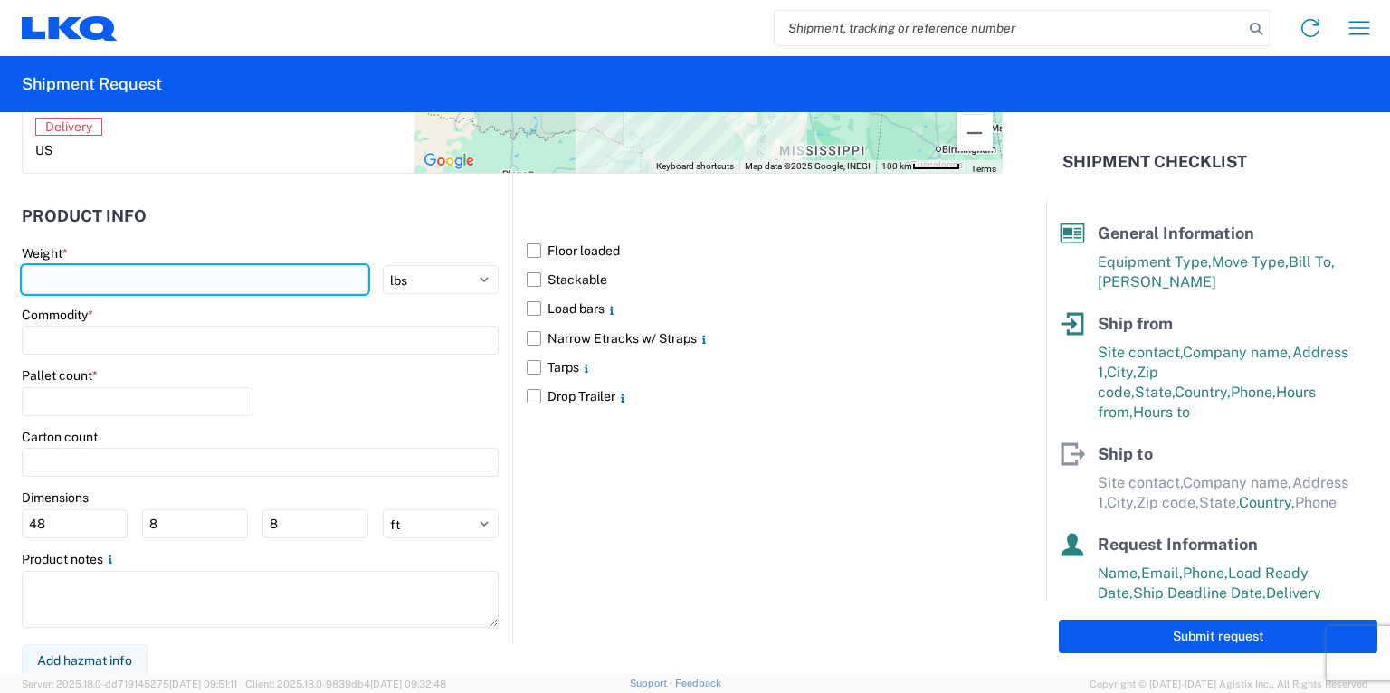
drag, startPoint x: 54, startPoint y: 276, endPoint x: 50, endPoint y: 267, distance: 10.1
click at [50, 267] on input "number" at bounding box center [195, 279] width 347 height 29
type input "44000"
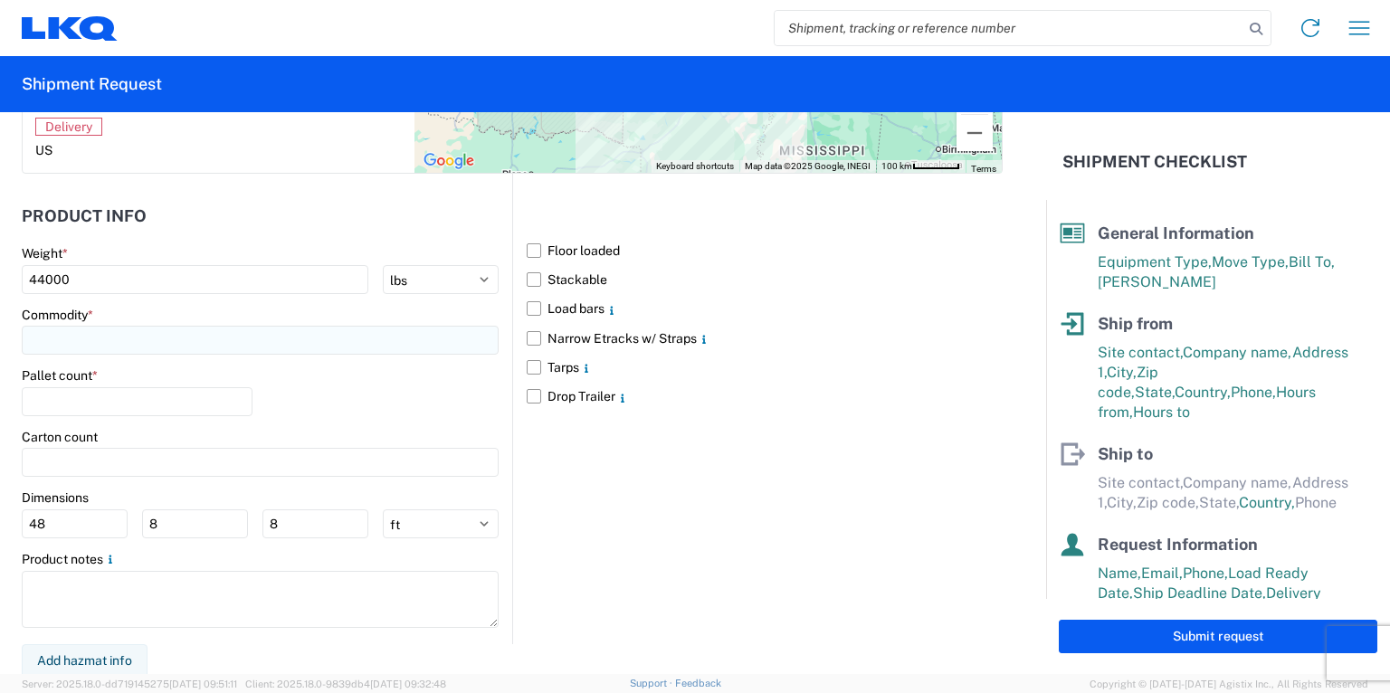
click at [145, 343] on input at bounding box center [260, 340] width 477 height 29
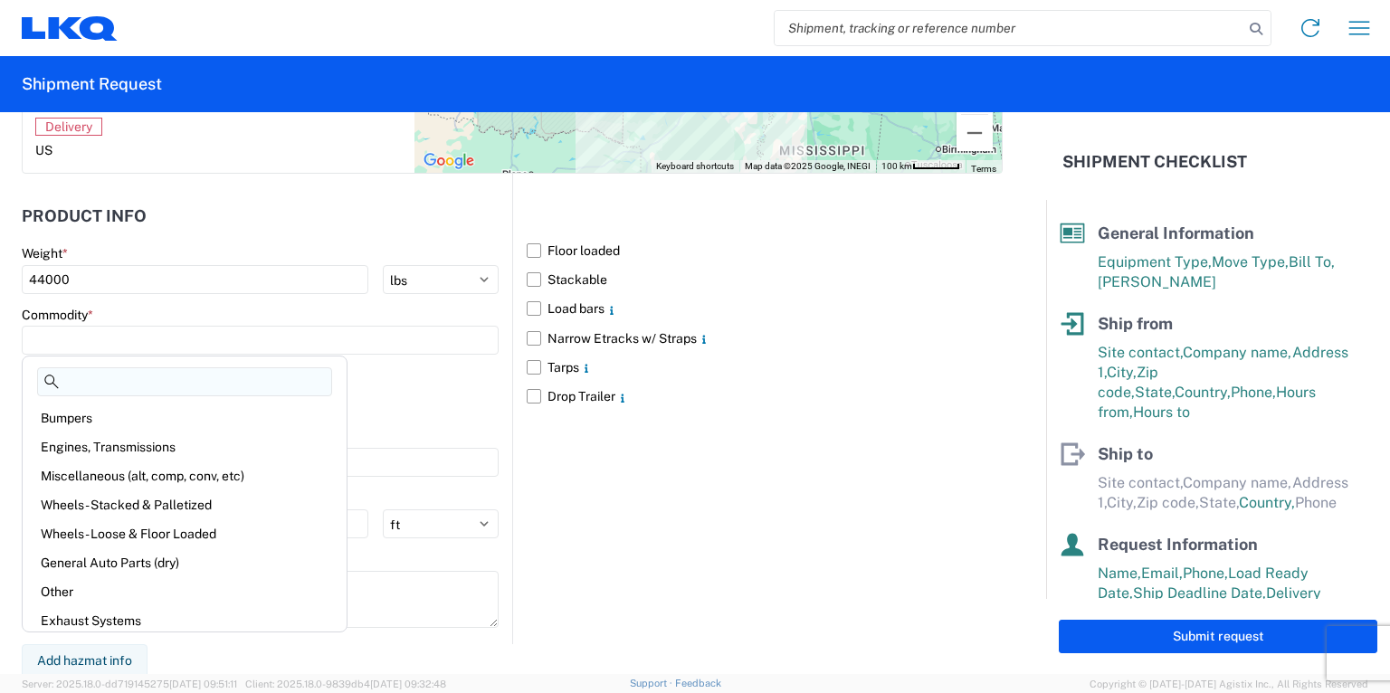
click at [138, 374] on input at bounding box center [184, 382] width 295 height 29
click at [118, 473] on div "Miscellaneous (alt, comp, conv, etc)" at bounding box center [184, 476] width 317 height 29
type input "Miscellaneous (alt, comp, conv, etc)"
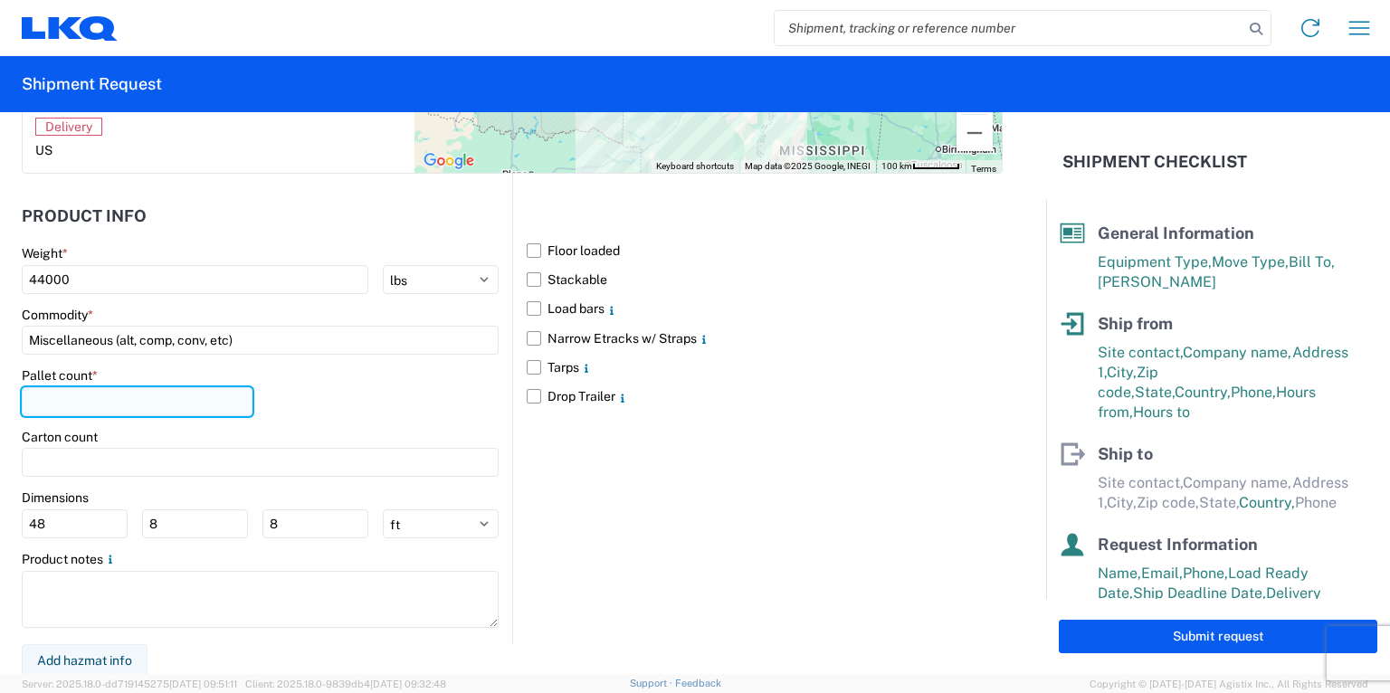
click at [72, 402] on input "number" at bounding box center [137, 401] width 231 height 29
type input "24"
click at [514, 387] on main "Floor loaded Stackable Load bars Narrow Etracks w/ Straps Tarps Drop Trailer" at bounding box center [758, 324] width 490 height 176
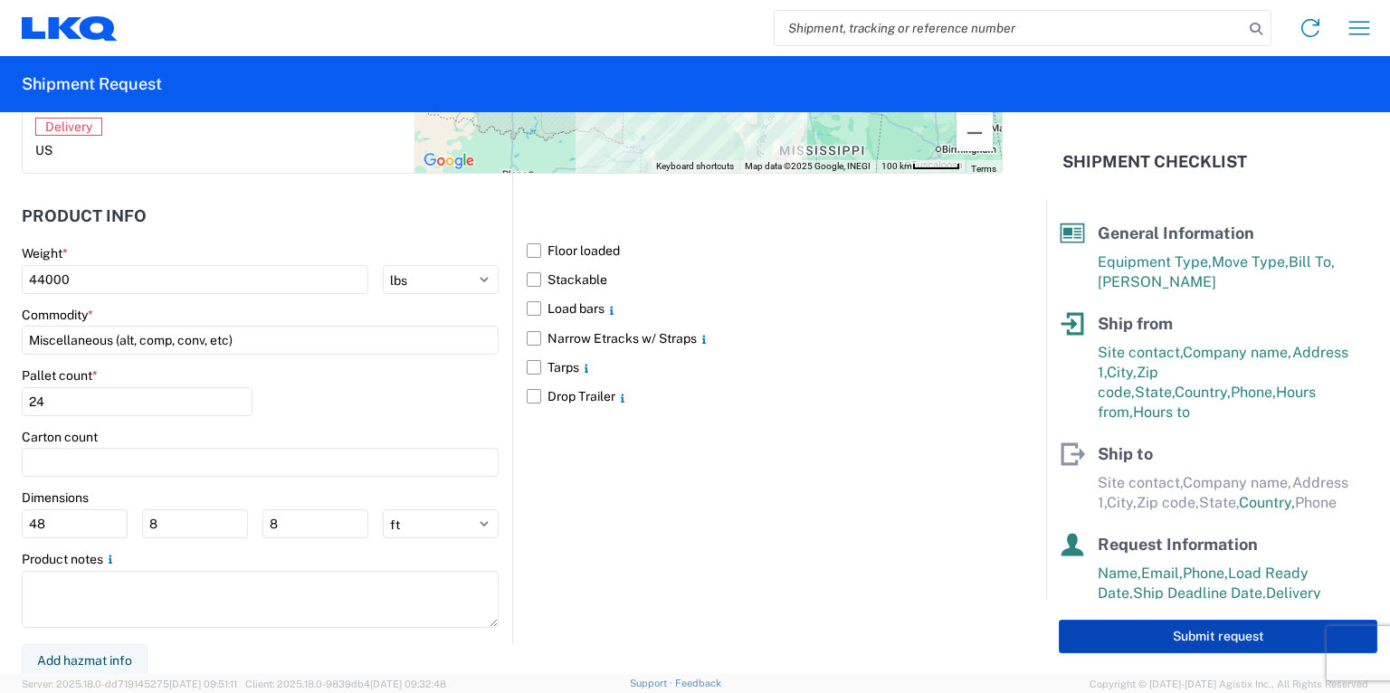
click at [1206, 633] on button "Submit request" at bounding box center [1218, 636] width 319 height 33
select select "US"
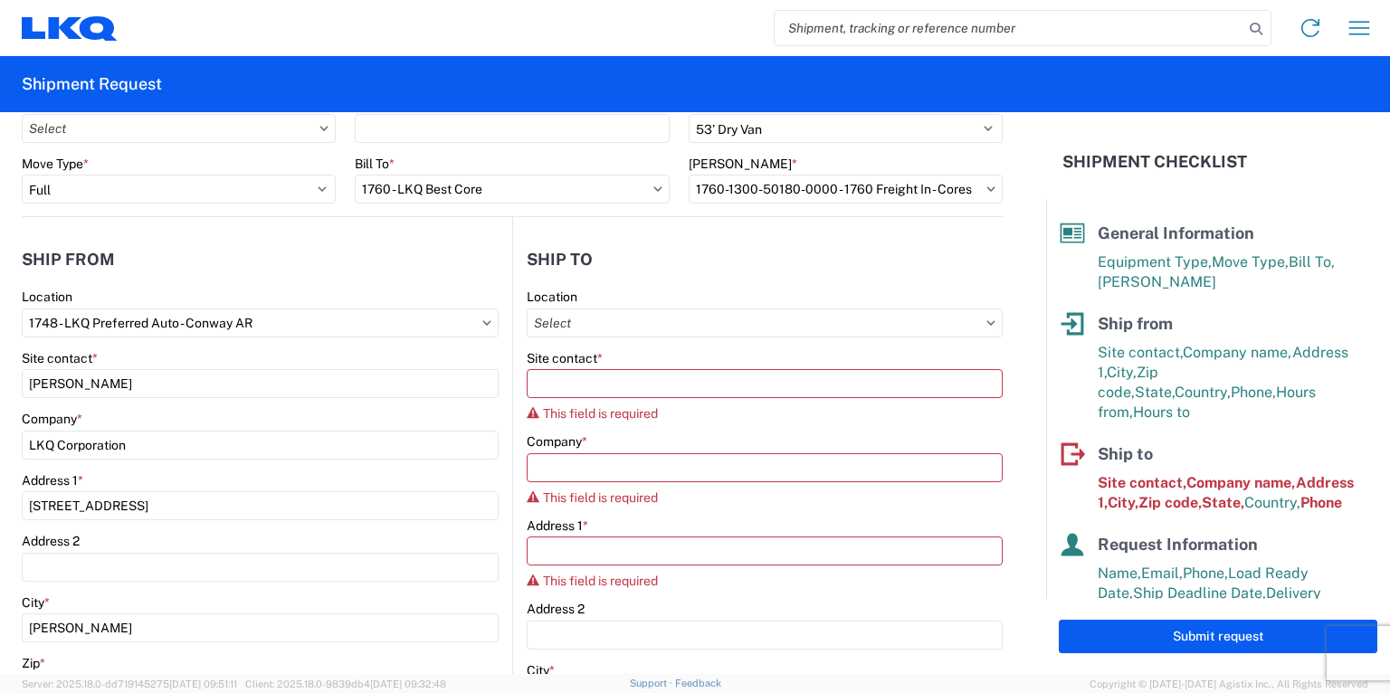
scroll to position [0, 0]
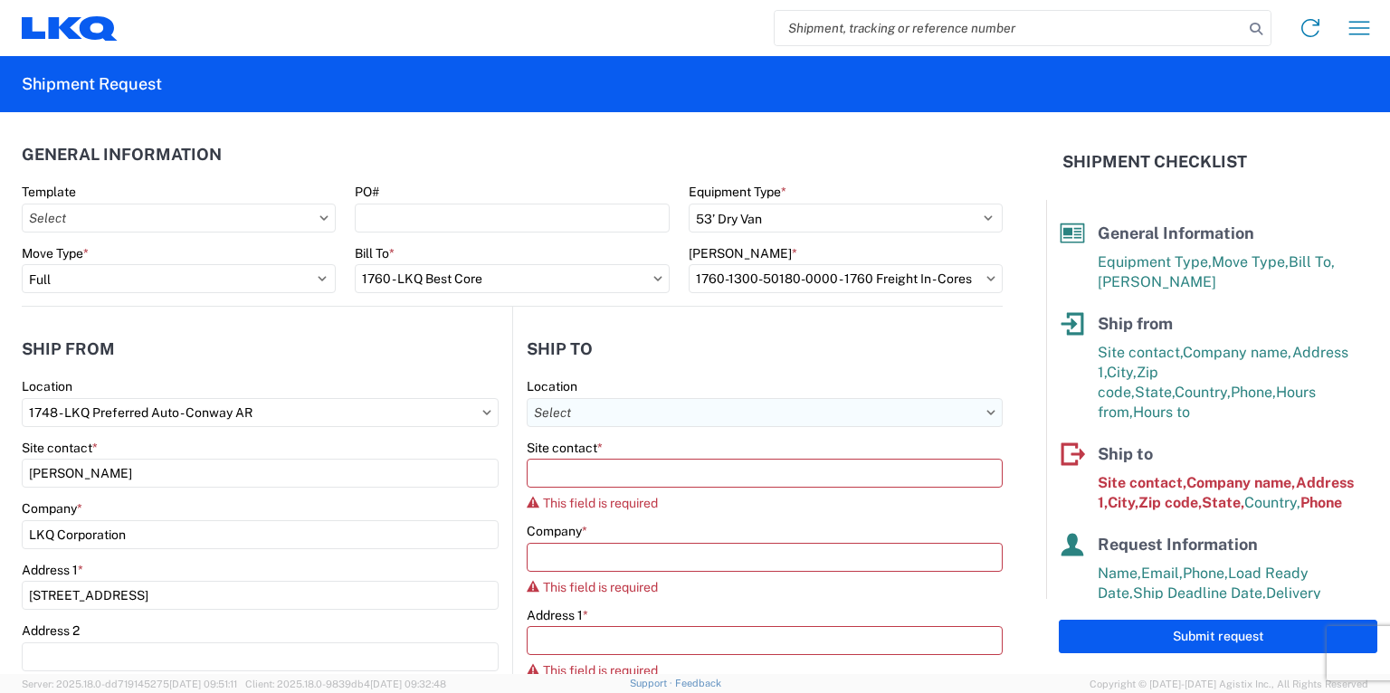
click at [604, 406] on input "Location" at bounding box center [765, 412] width 476 height 29
click at [587, 456] on agx-block-ui "Home Shipment request Shipment tracking Shipment Request General Information Te…" at bounding box center [695, 346] width 1390 height 693
click at [816, 414] on input "Location" at bounding box center [765, 412] width 476 height 29
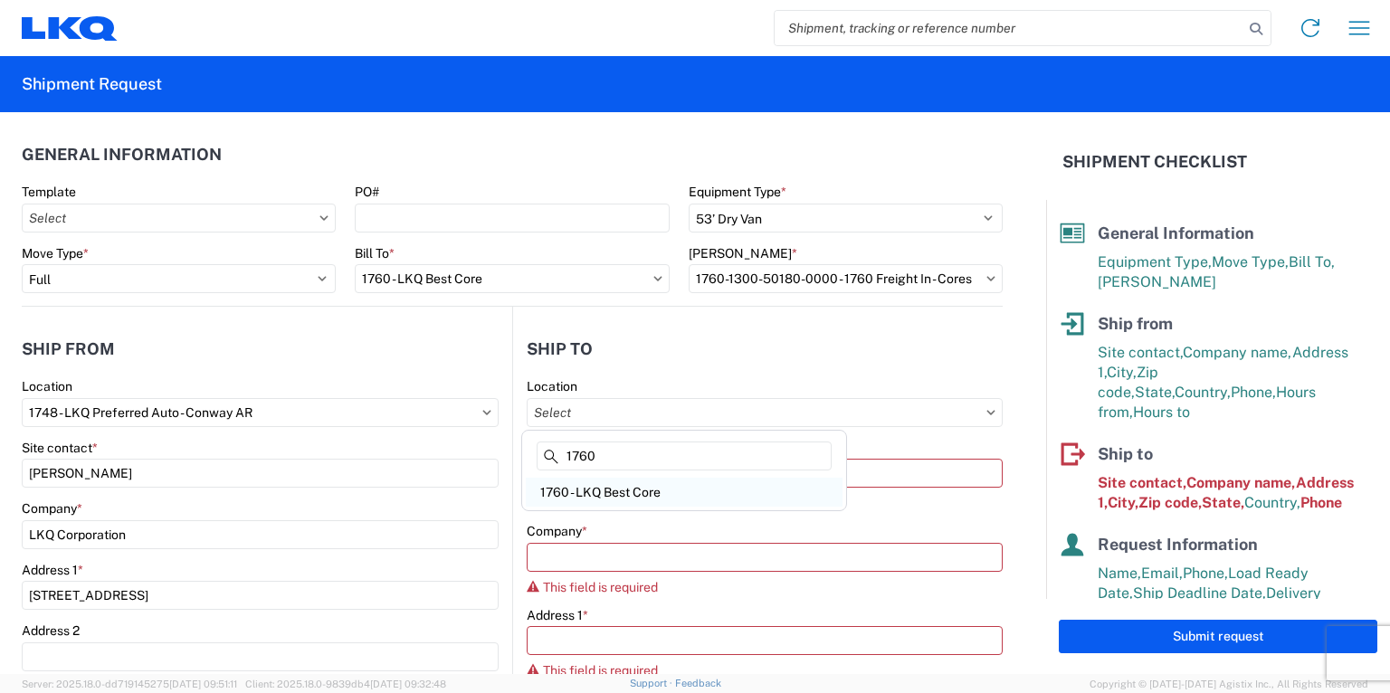
type input "1760"
click at [614, 493] on div "1760 - LKQ Best Core" at bounding box center [684, 492] width 317 height 29
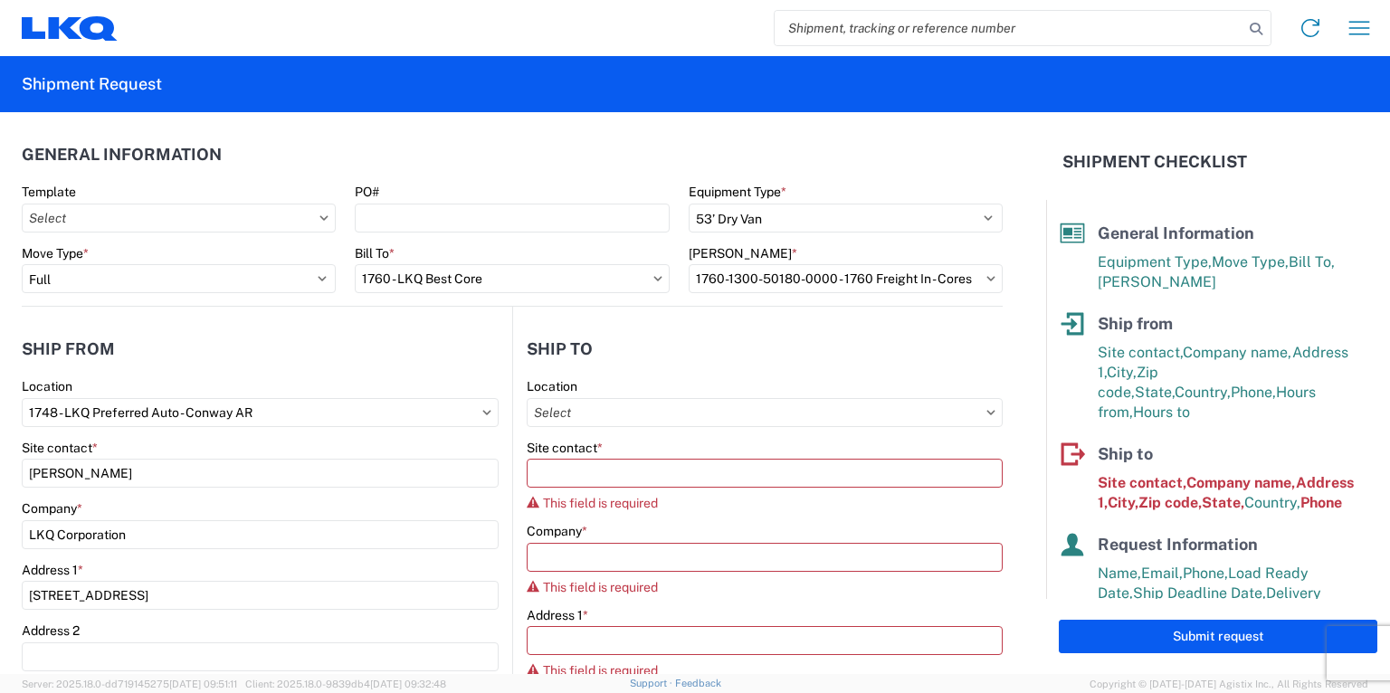
type input "1760 - LKQ Best Core"
type input "LKQ Corporation"
type input "1710 W Mount Houston Rd"
type input "Houston"
type input "77038"
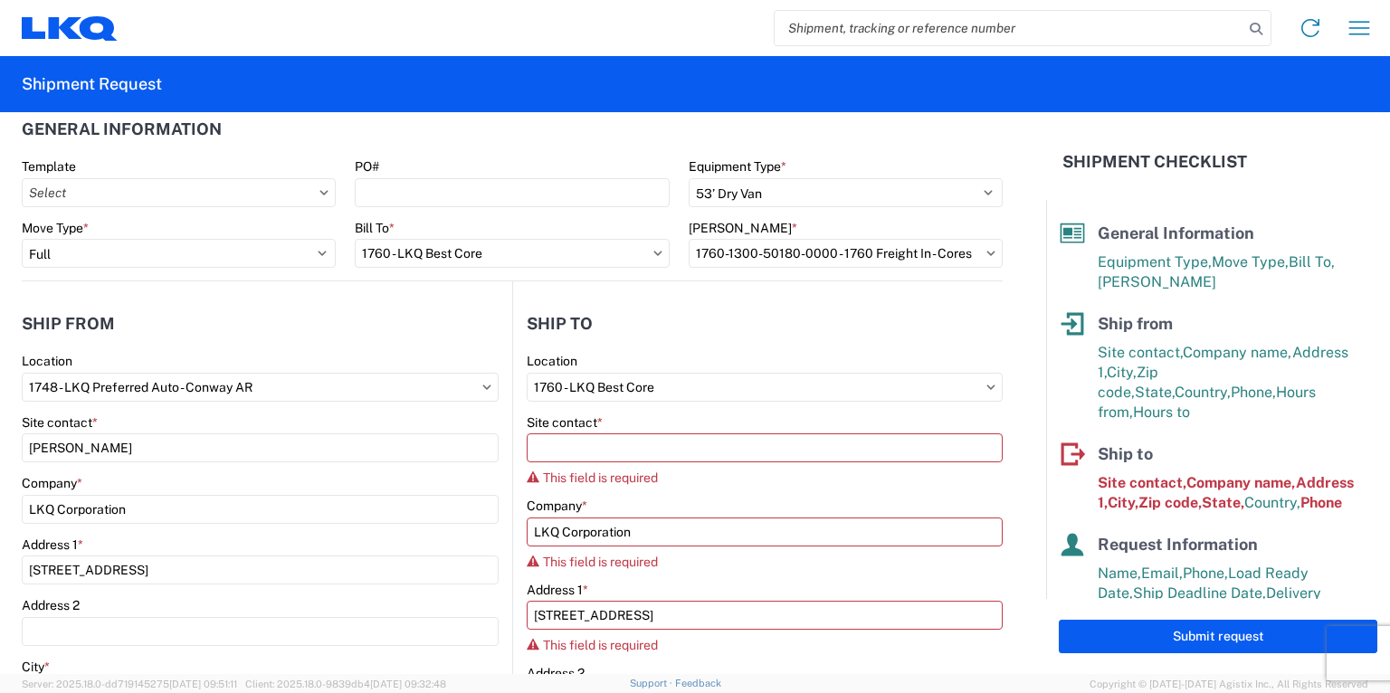
select select "US"
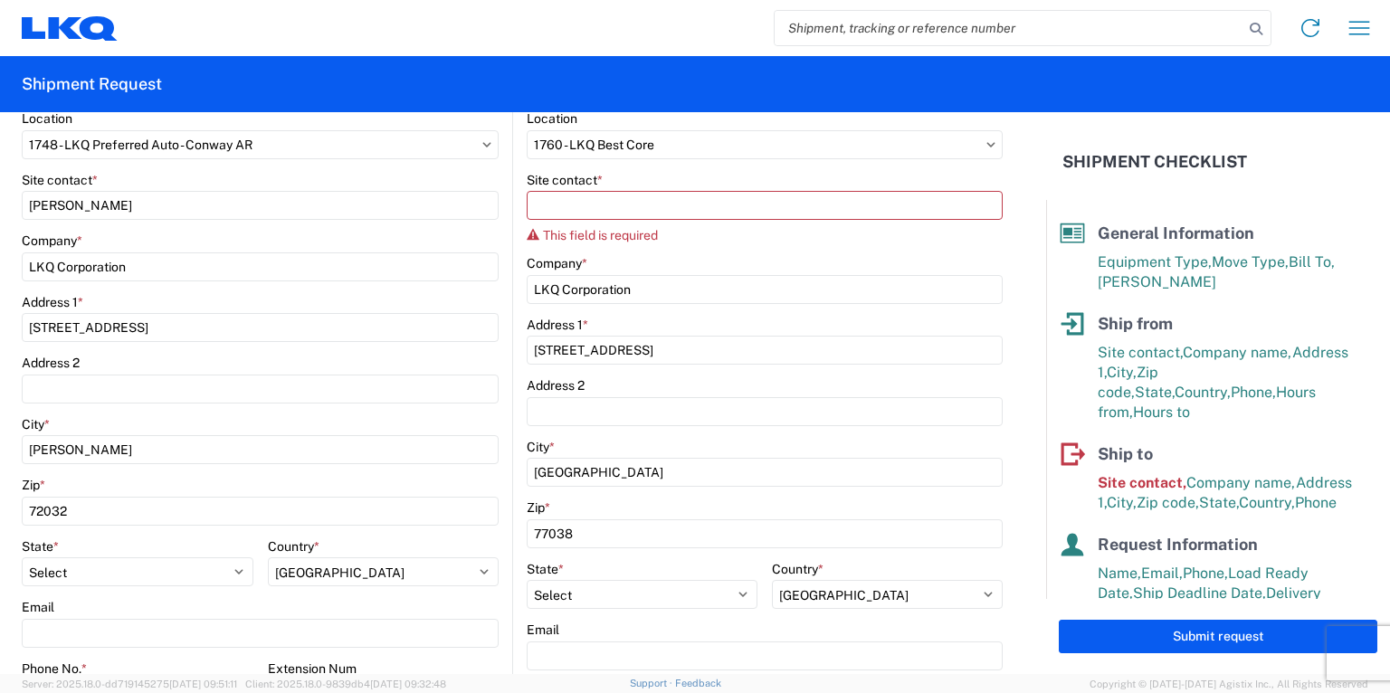
scroll to position [290, 0]
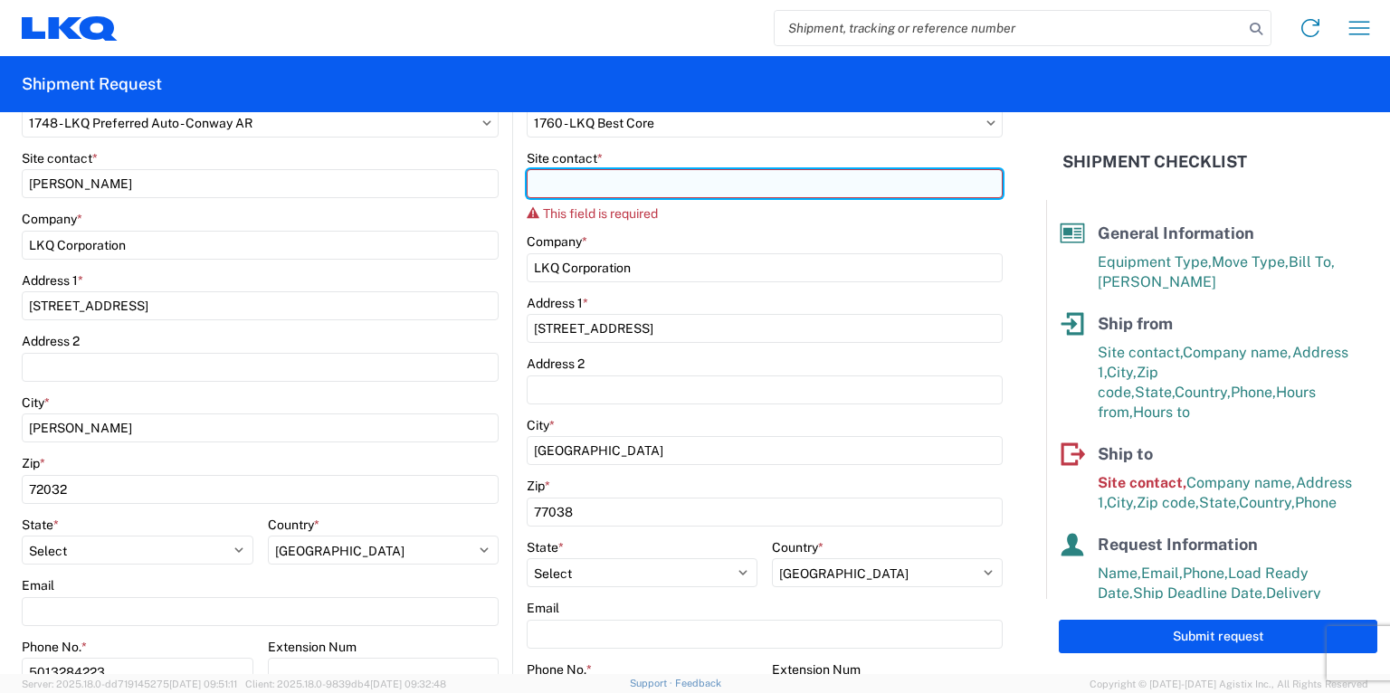
click at [553, 181] on input "Site contact *" at bounding box center [765, 183] width 476 height 29
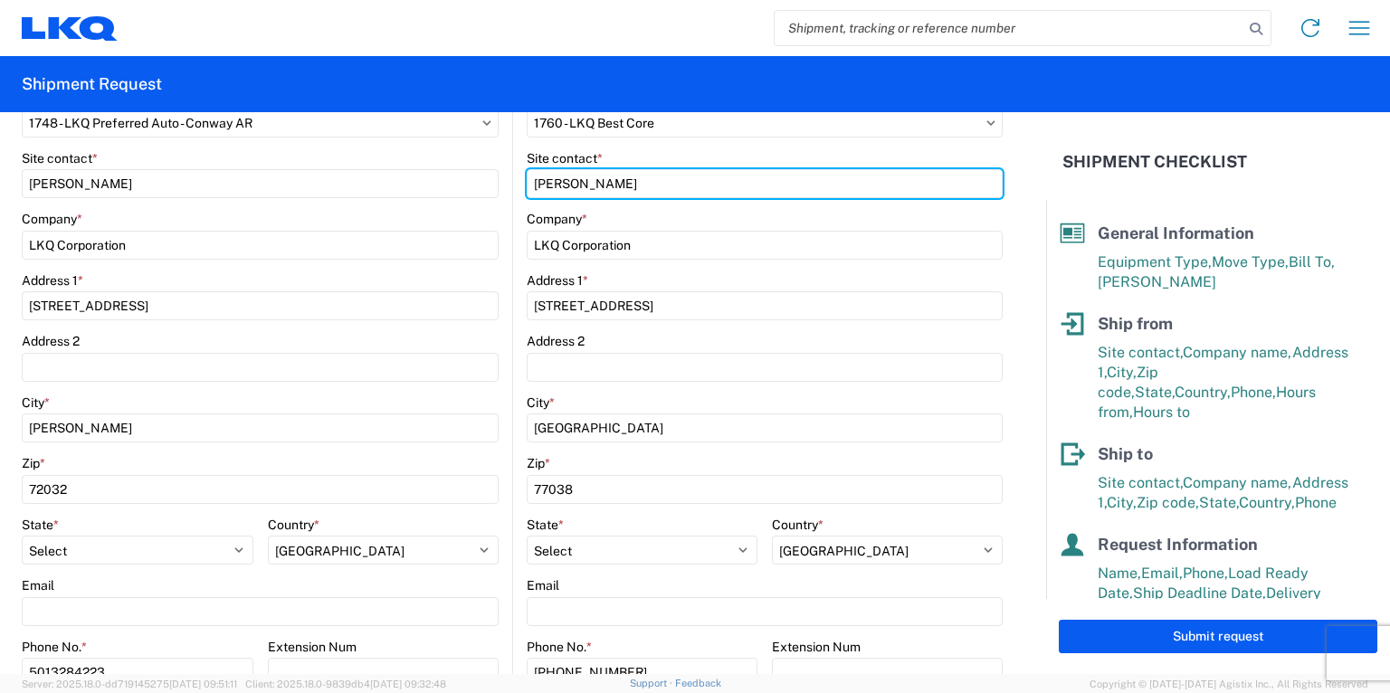
type input "Chris Millwee"
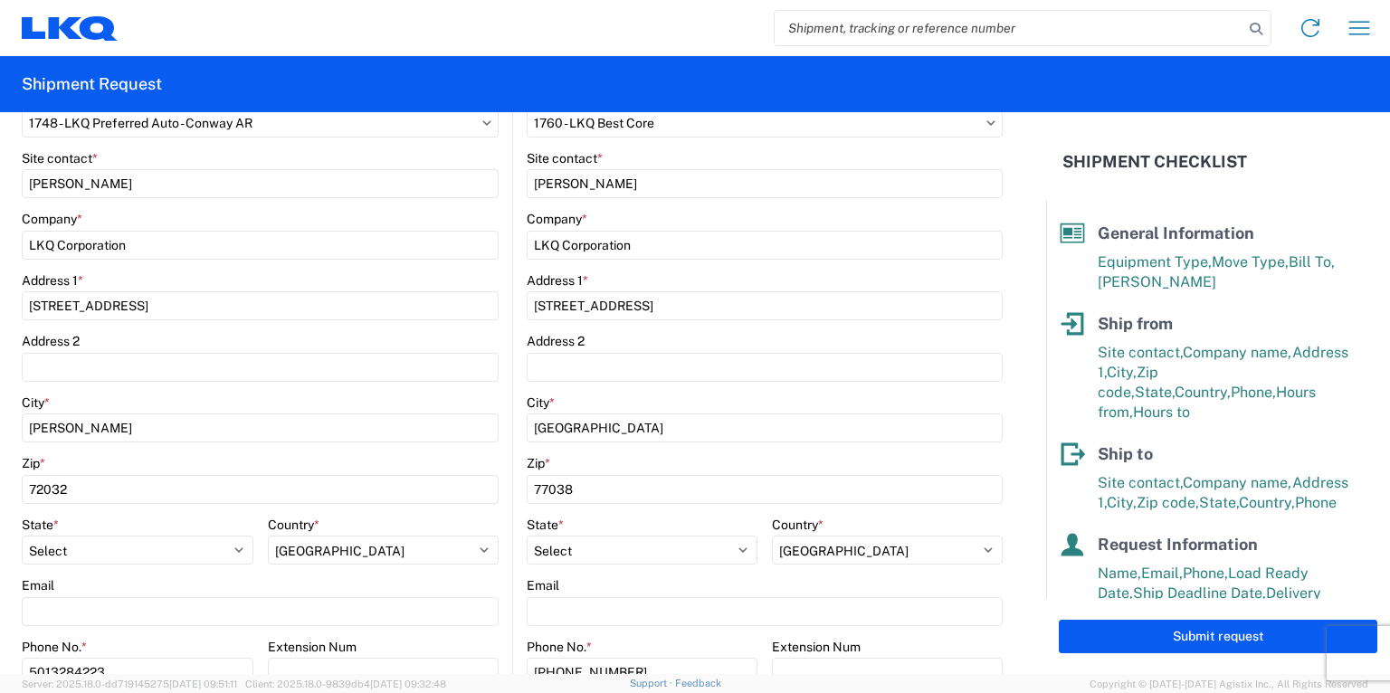
click at [988, 268] on agx-form-control-wrapper-v2 "Company * LKQ Corporation" at bounding box center [765, 242] width 476 height 62
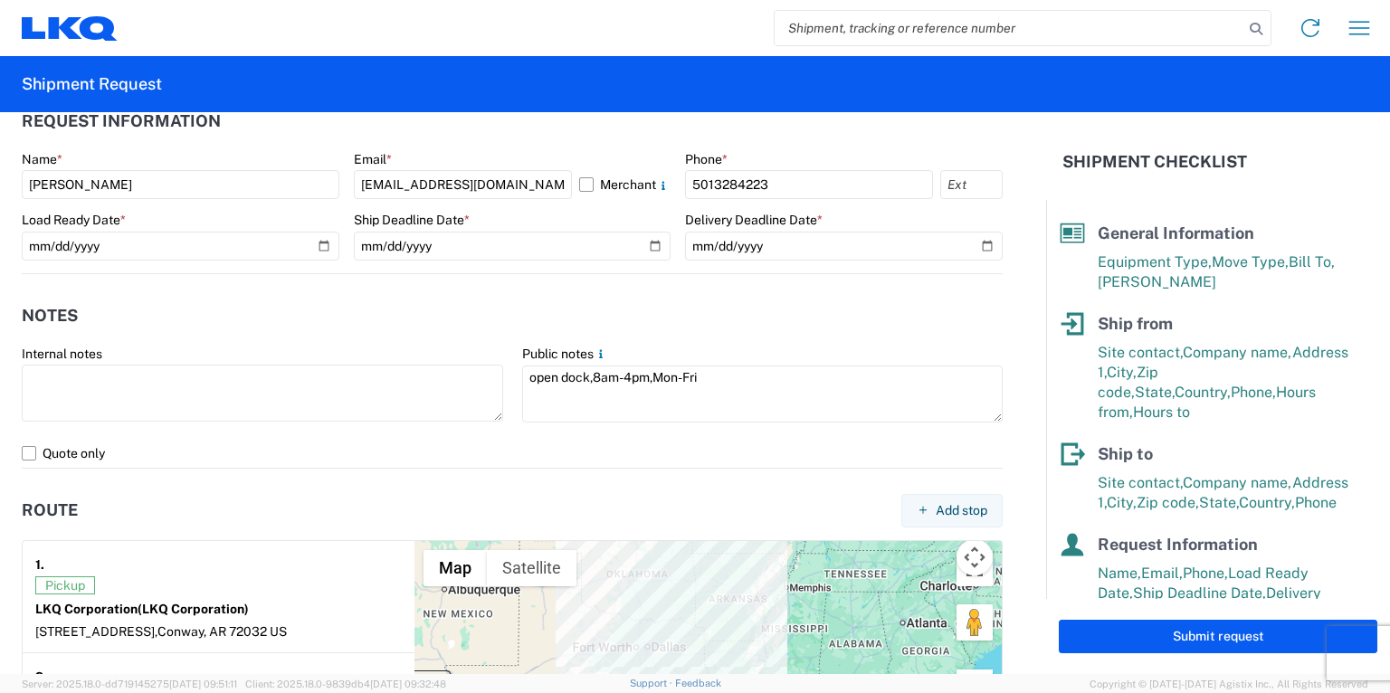
scroll to position [1448, 0]
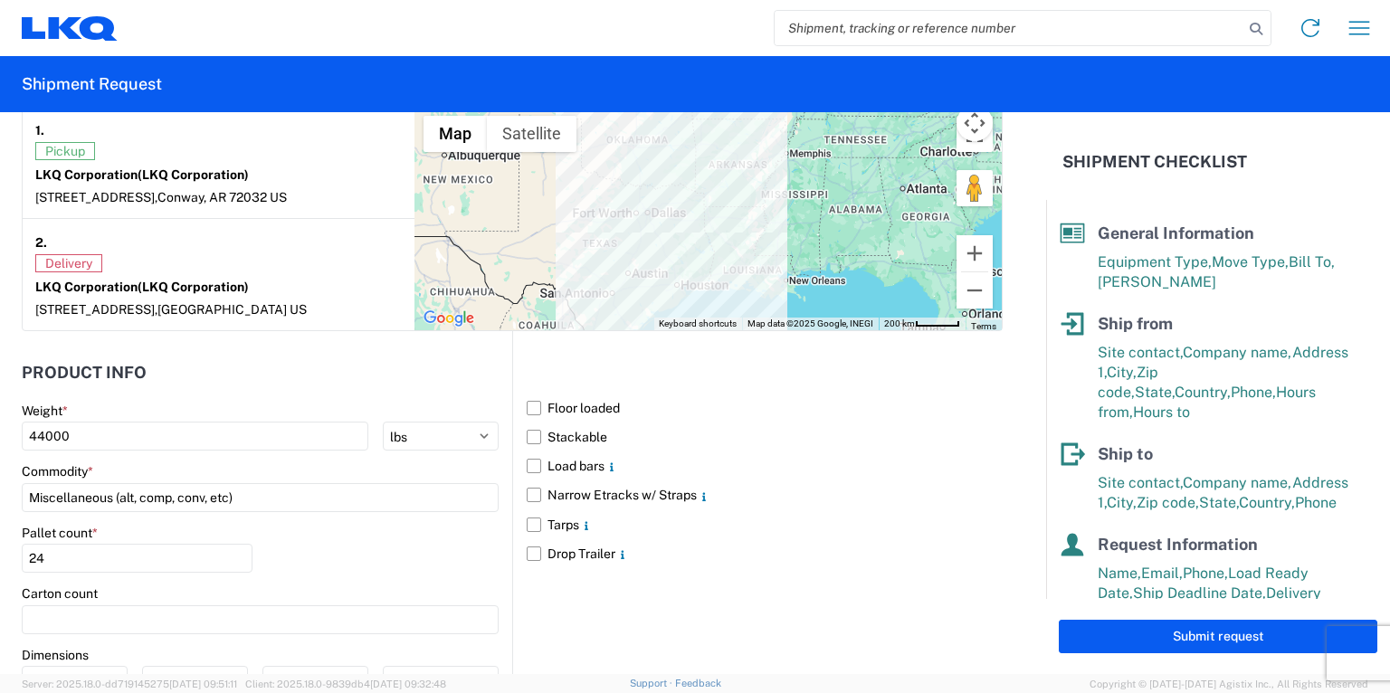
click at [1219, 637] on button "Submit request" at bounding box center [1218, 636] width 319 height 33
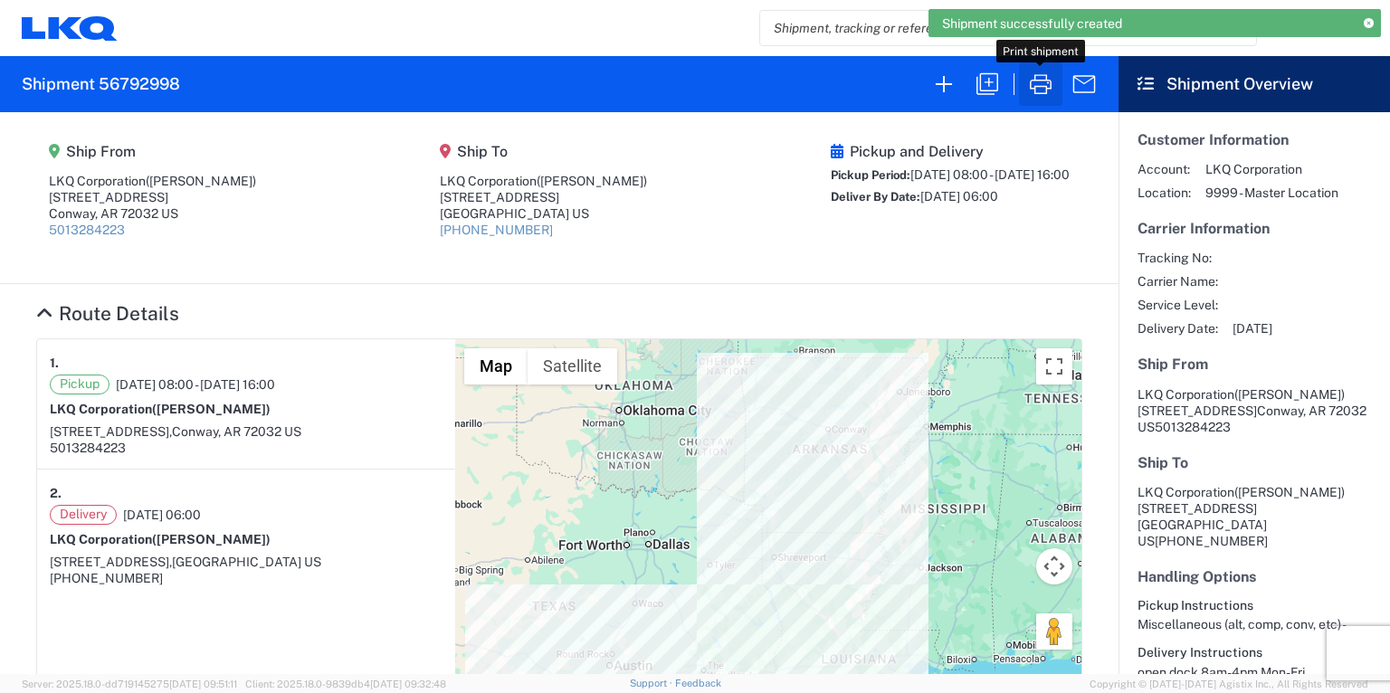
click at [1039, 79] on icon "button" at bounding box center [1040, 84] width 29 height 29
